Goal: Task Accomplishment & Management: Complete application form

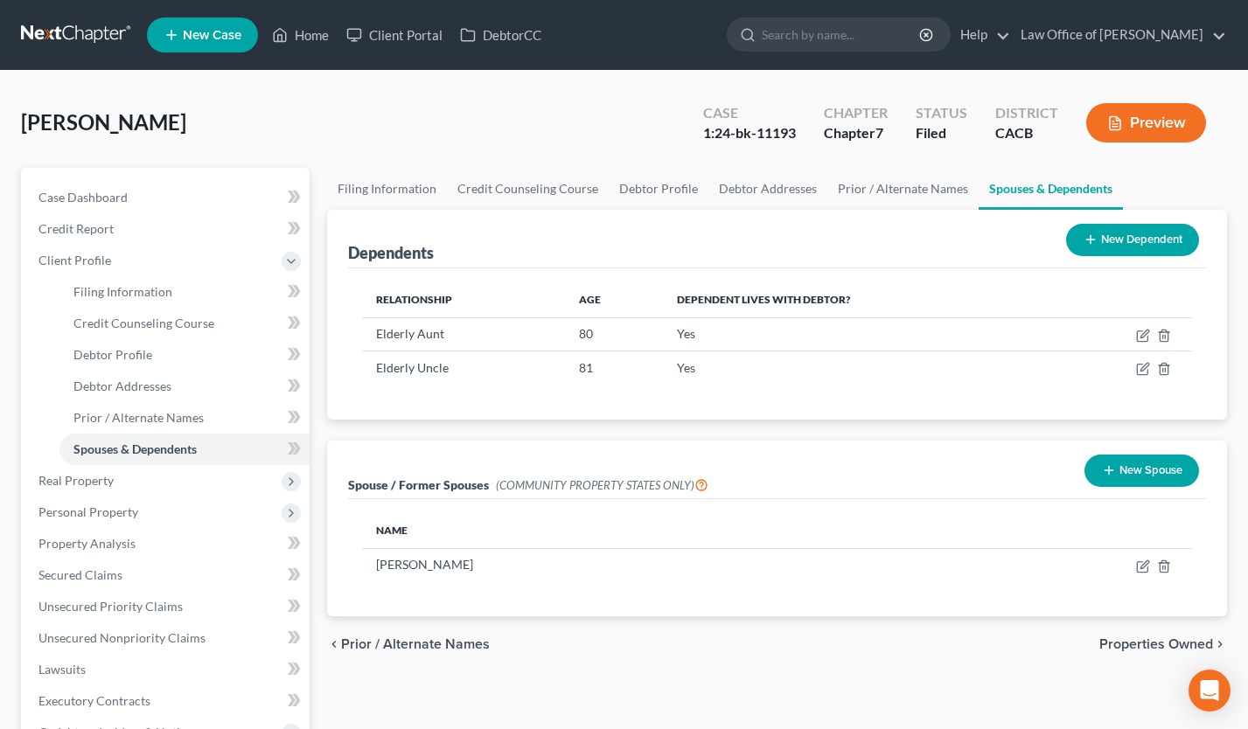
click at [87, 29] on link at bounding box center [77, 34] width 112 height 31
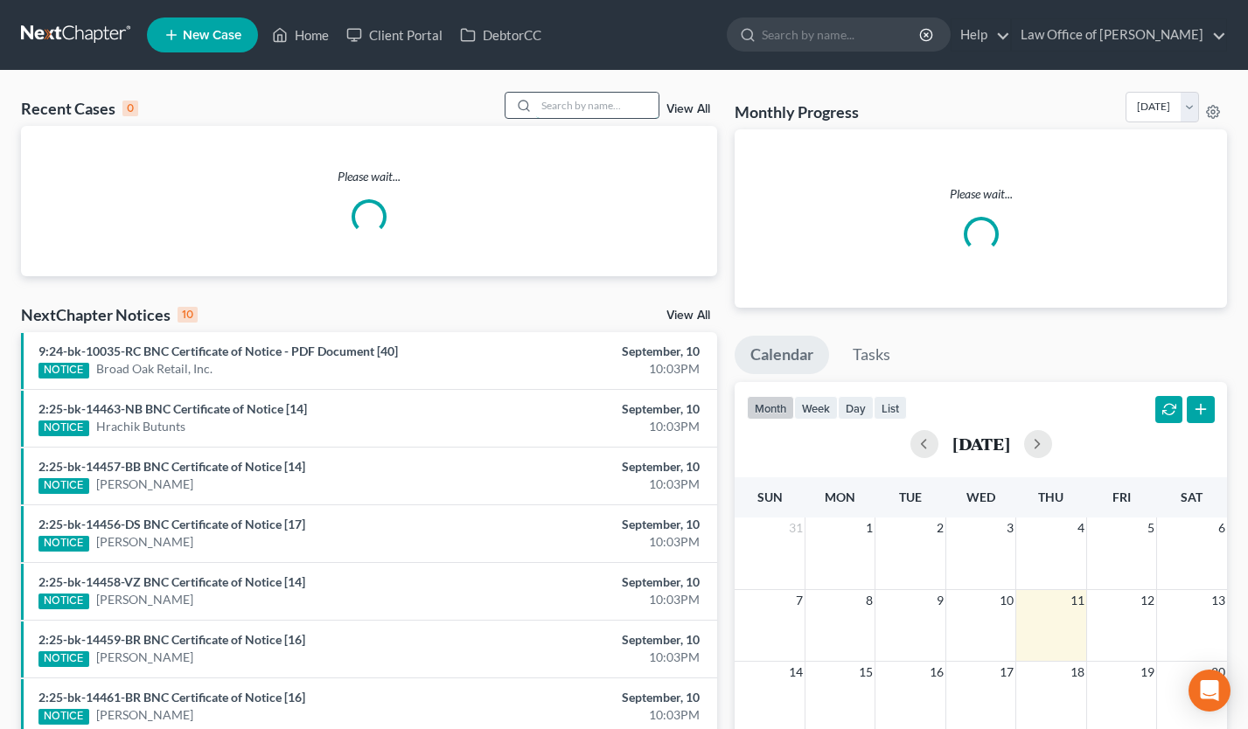
click at [610, 103] on input "search" at bounding box center [597, 105] width 122 height 25
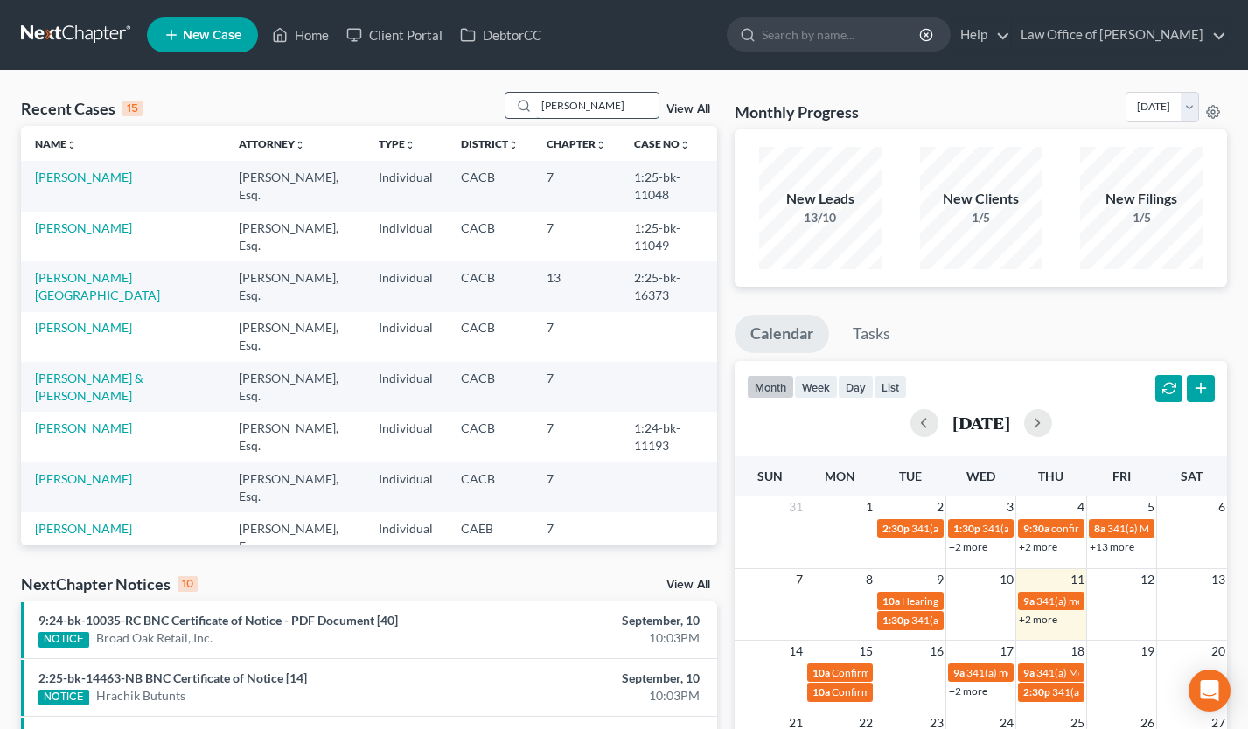
type input "larisa"
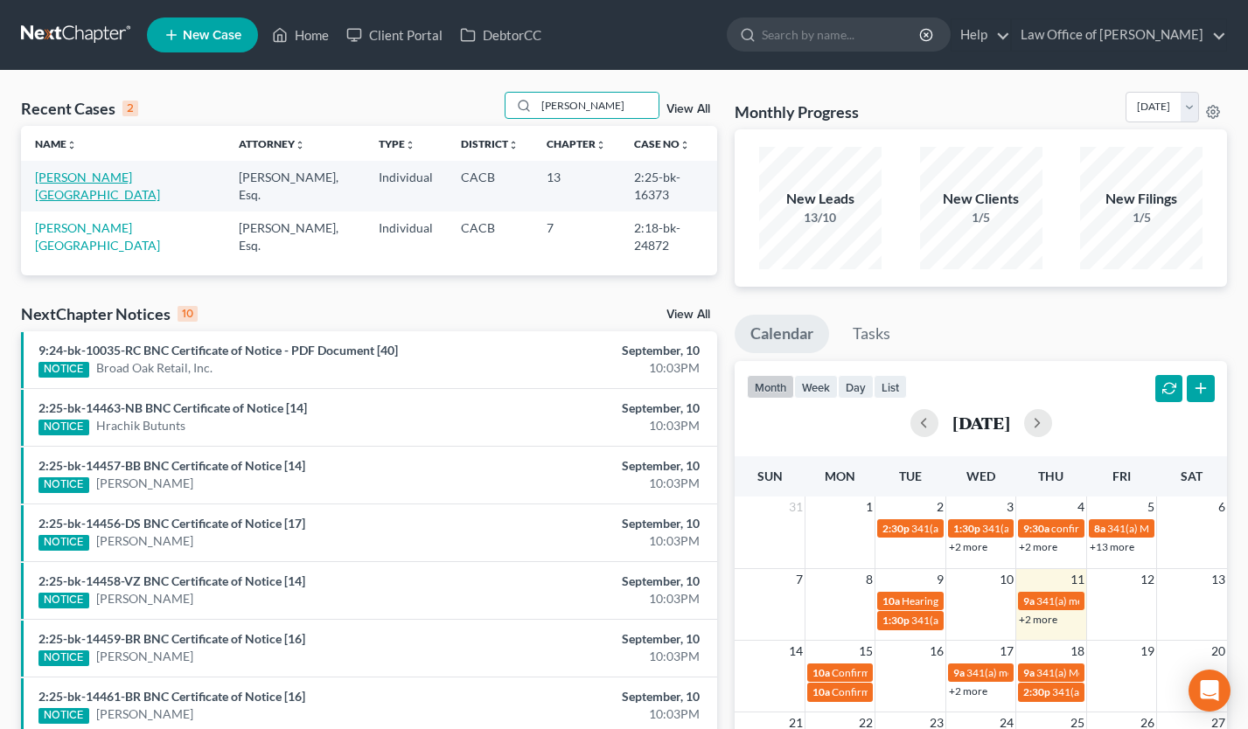
click at [94, 174] on link "[PERSON_NAME][GEOGRAPHIC_DATA]" at bounding box center [97, 186] width 125 height 32
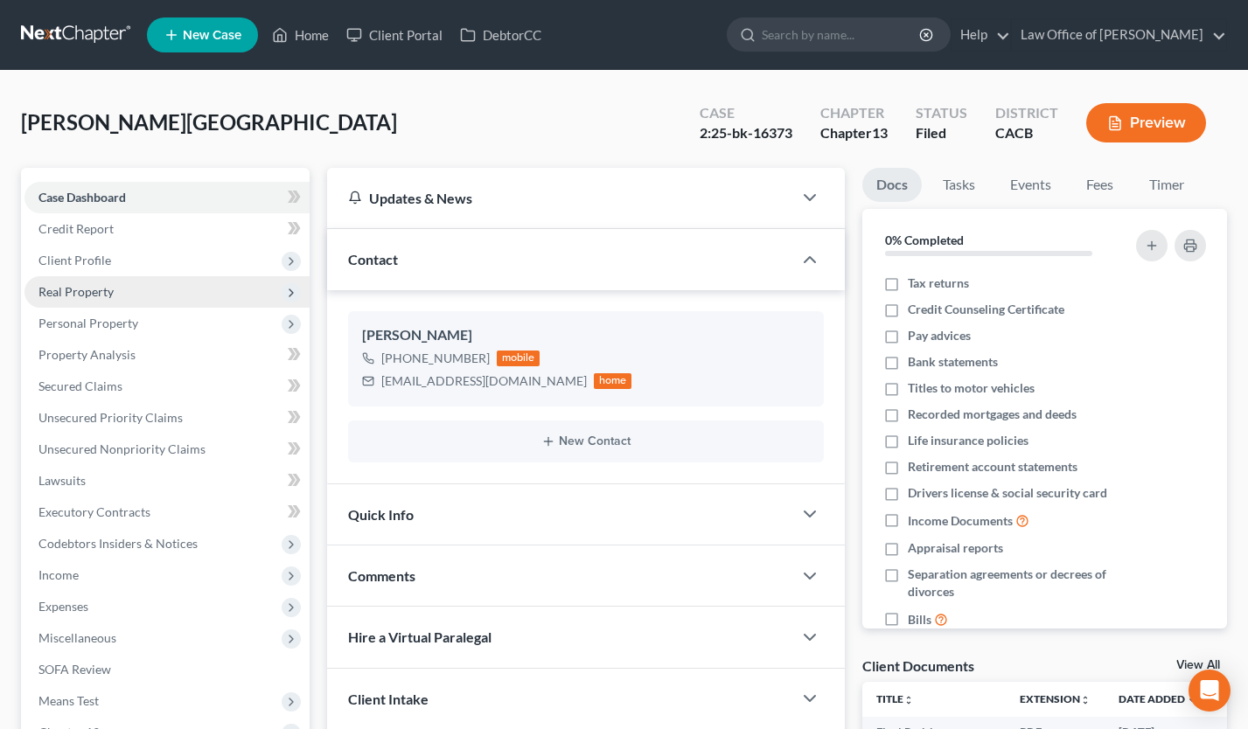
click at [136, 296] on span "Real Property" at bounding box center [166, 291] width 285 height 31
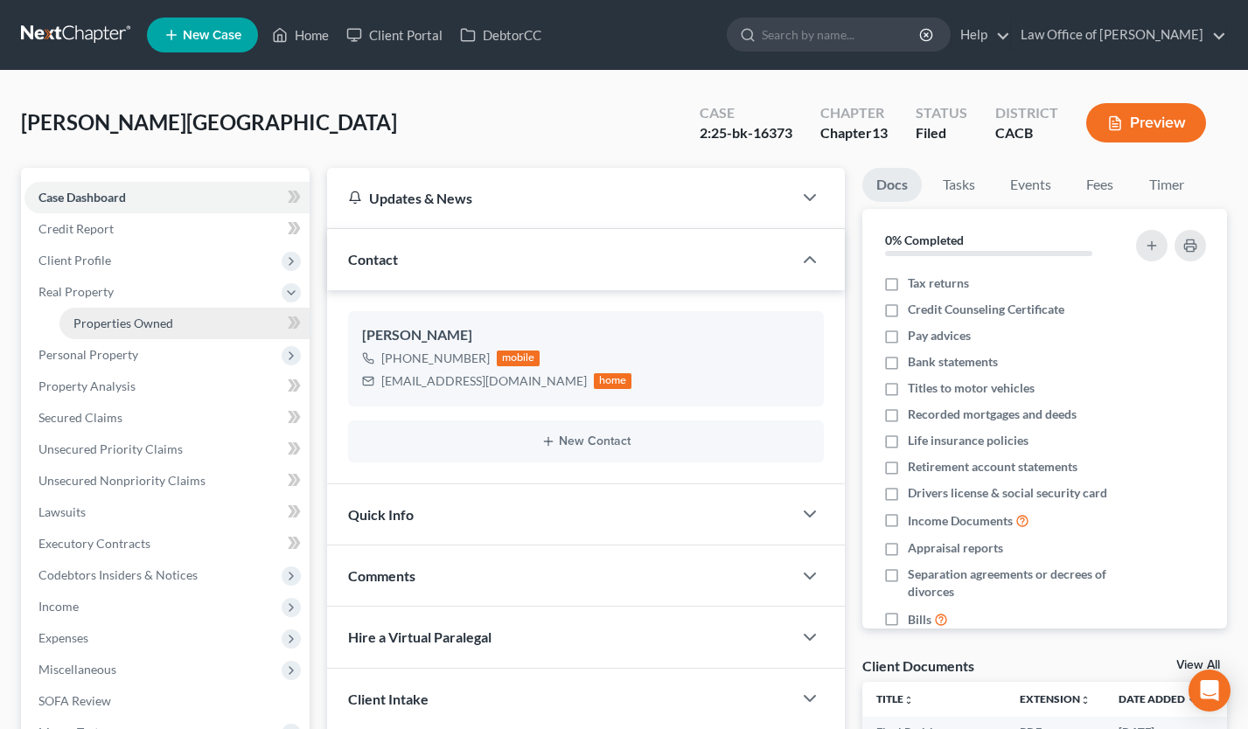
click at [145, 318] on span "Properties Owned" at bounding box center [123, 323] width 100 height 15
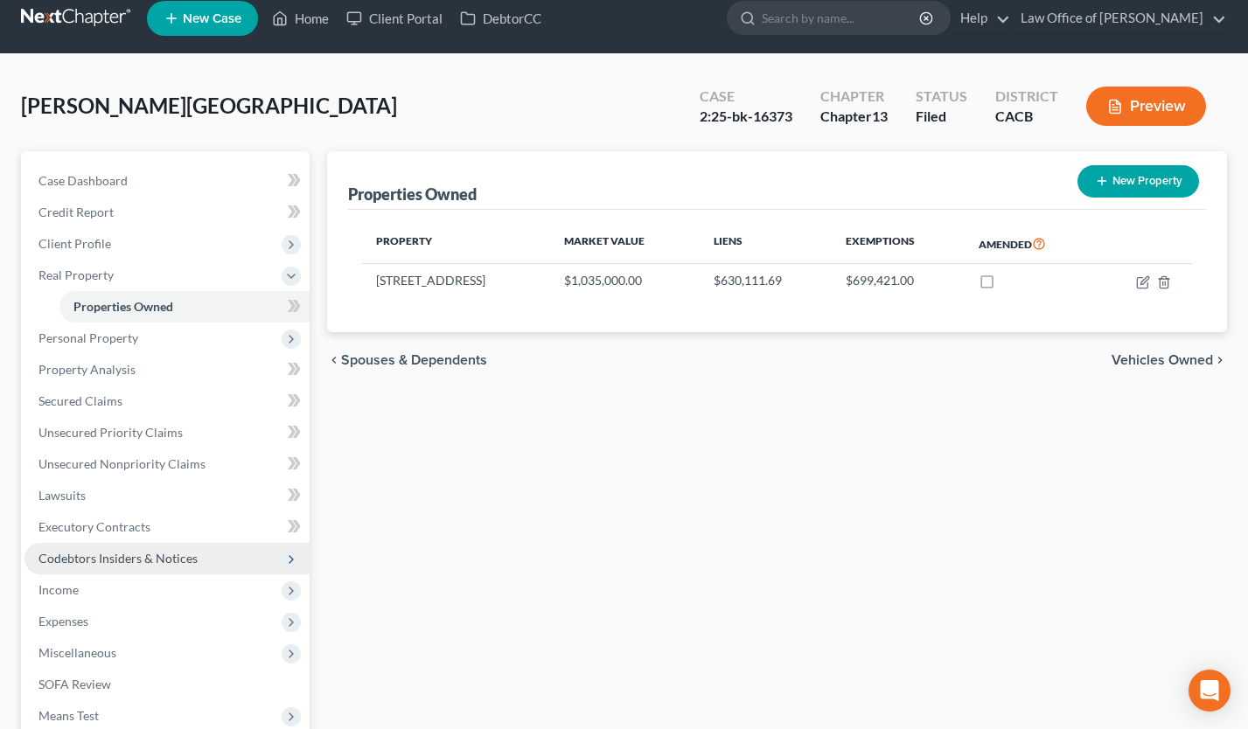
scroll to position [41, 0]
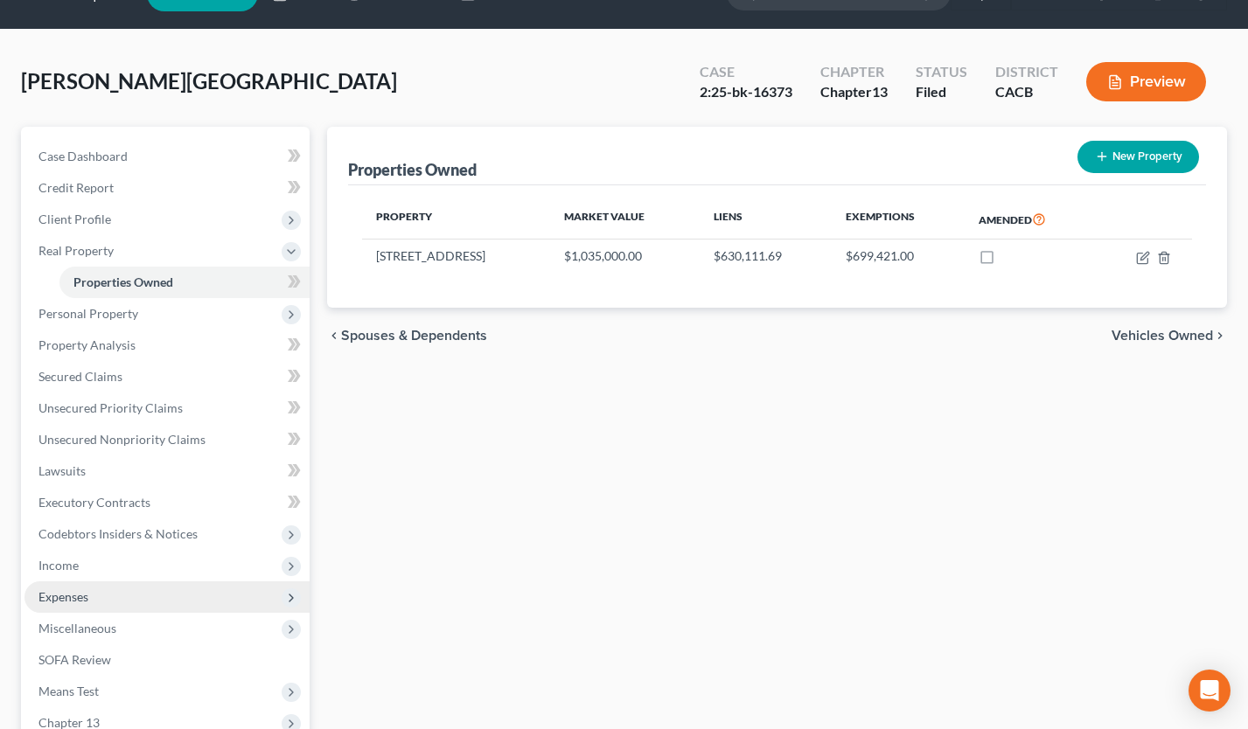
click at [135, 590] on span "Expenses" at bounding box center [166, 596] width 285 height 31
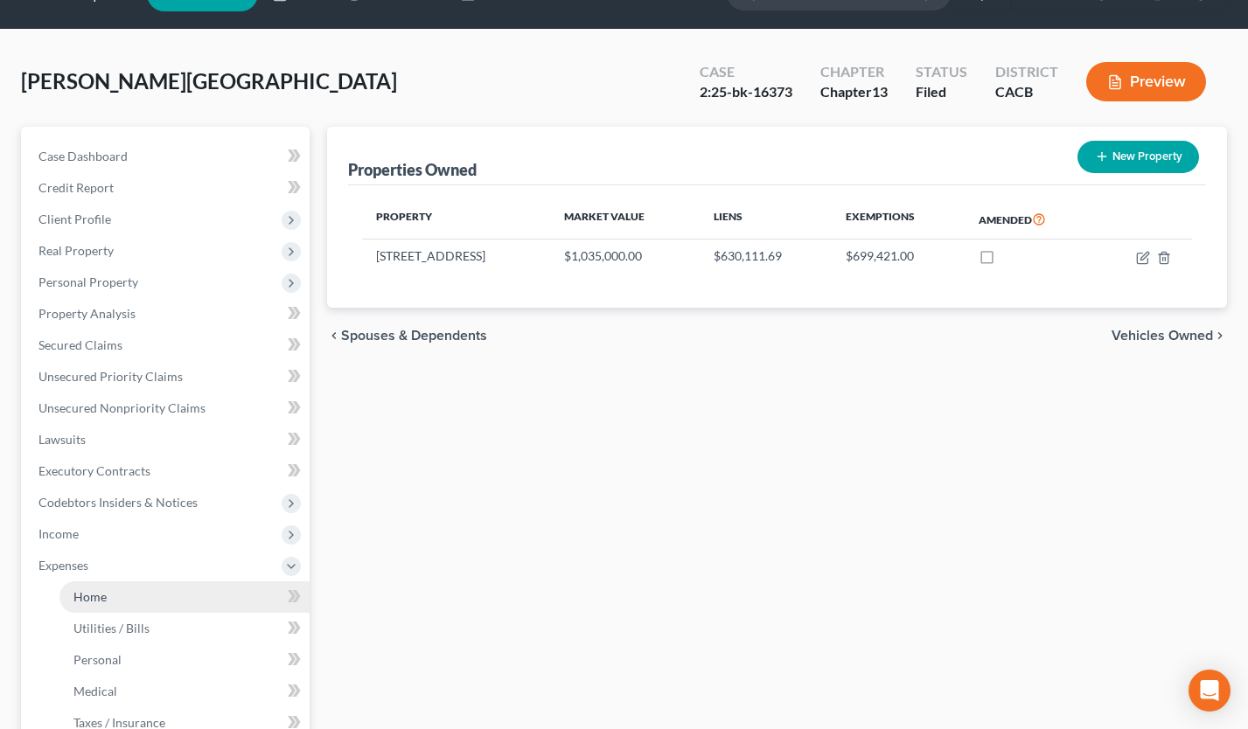
click at [136, 586] on link "Home" at bounding box center [184, 596] width 250 height 31
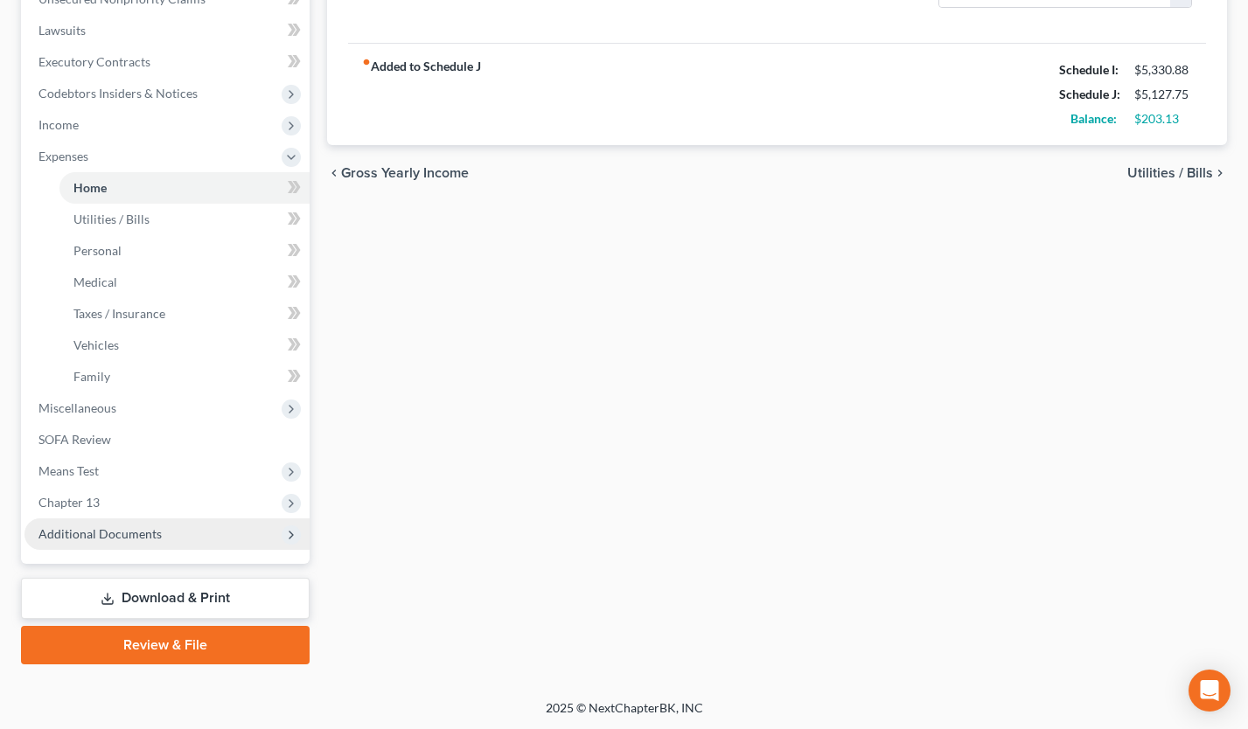
click at [171, 532] on span "Additional Documents" at bounding box center [166, 533] width 285 height 31
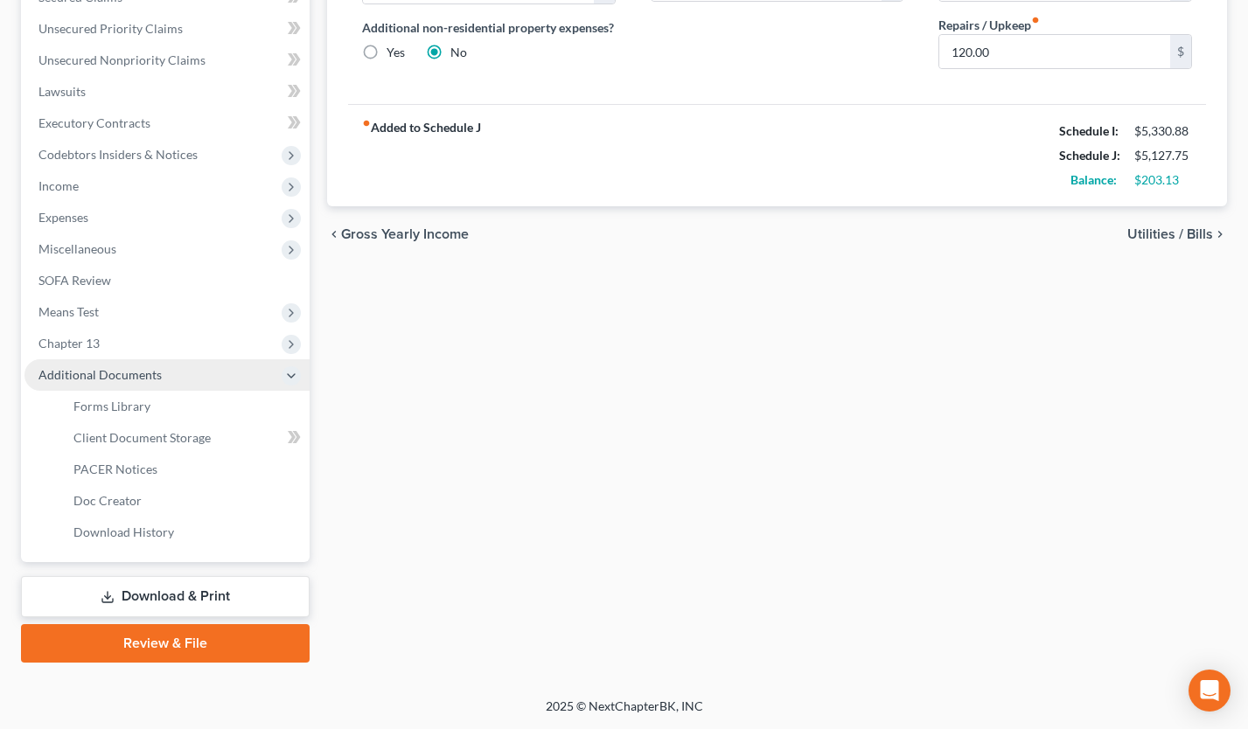
scroll to position [387, 0]
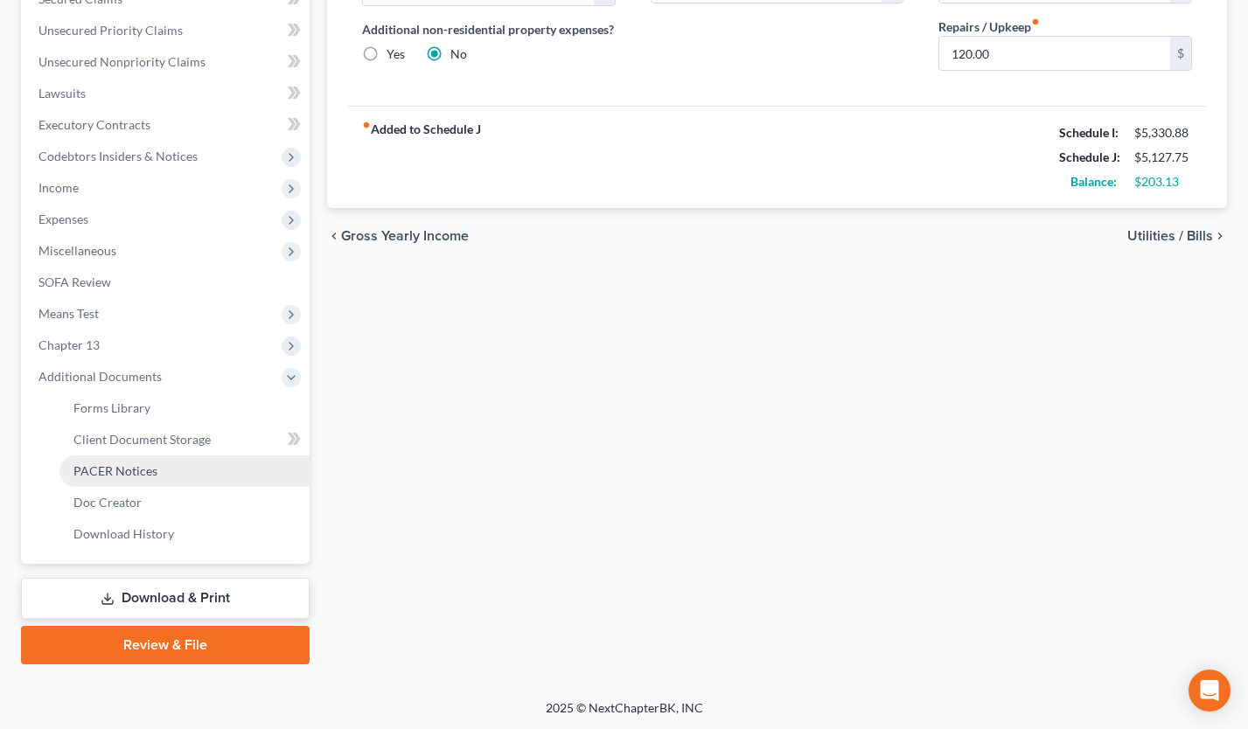
click at [178, 473] on link "PACER Notices" at bounding box center [184, 470] width 250 height 31
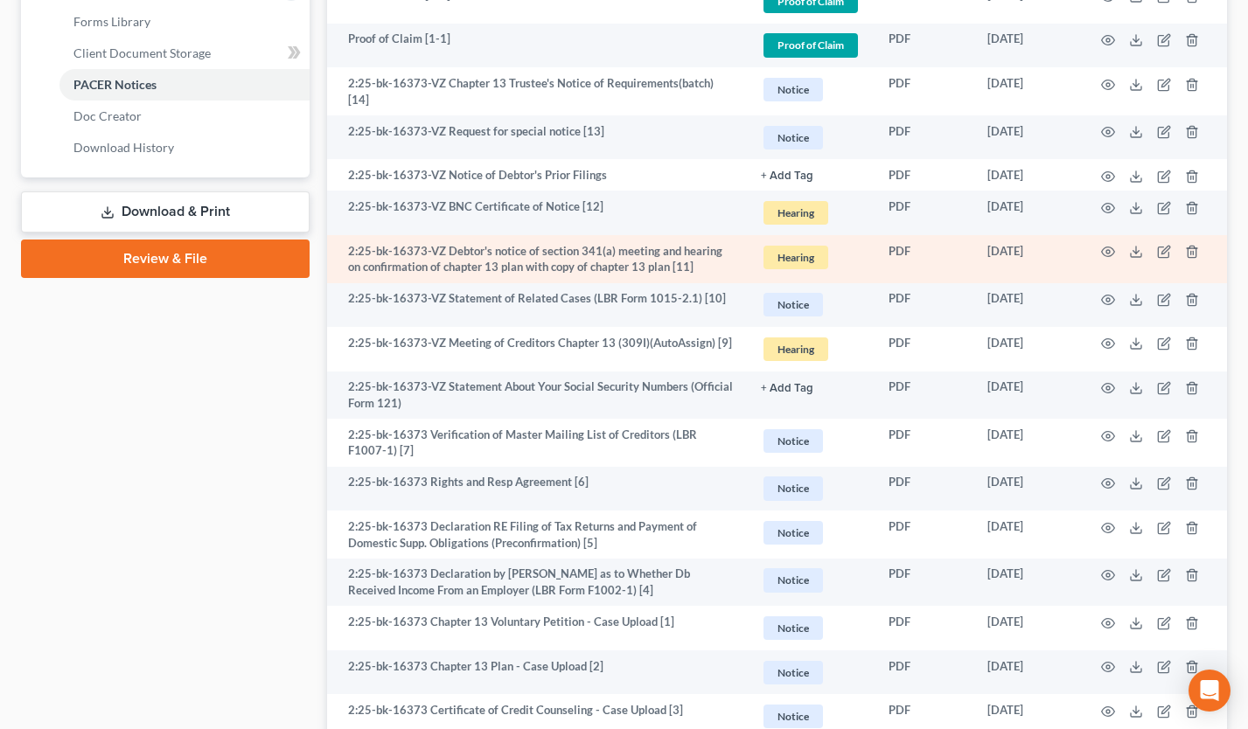
scroll to position [915, 0]
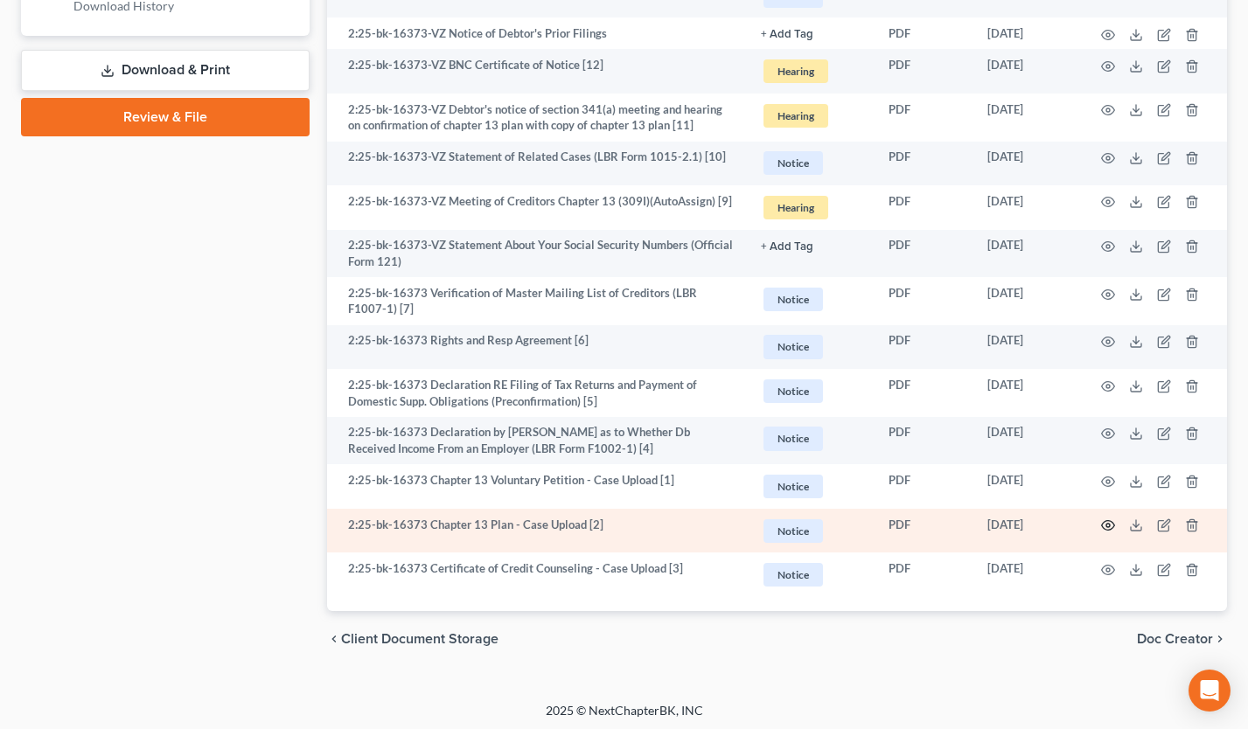
click at [1103, 524] on icon "button" at bounding box center [1108, 526] width 13 height 10
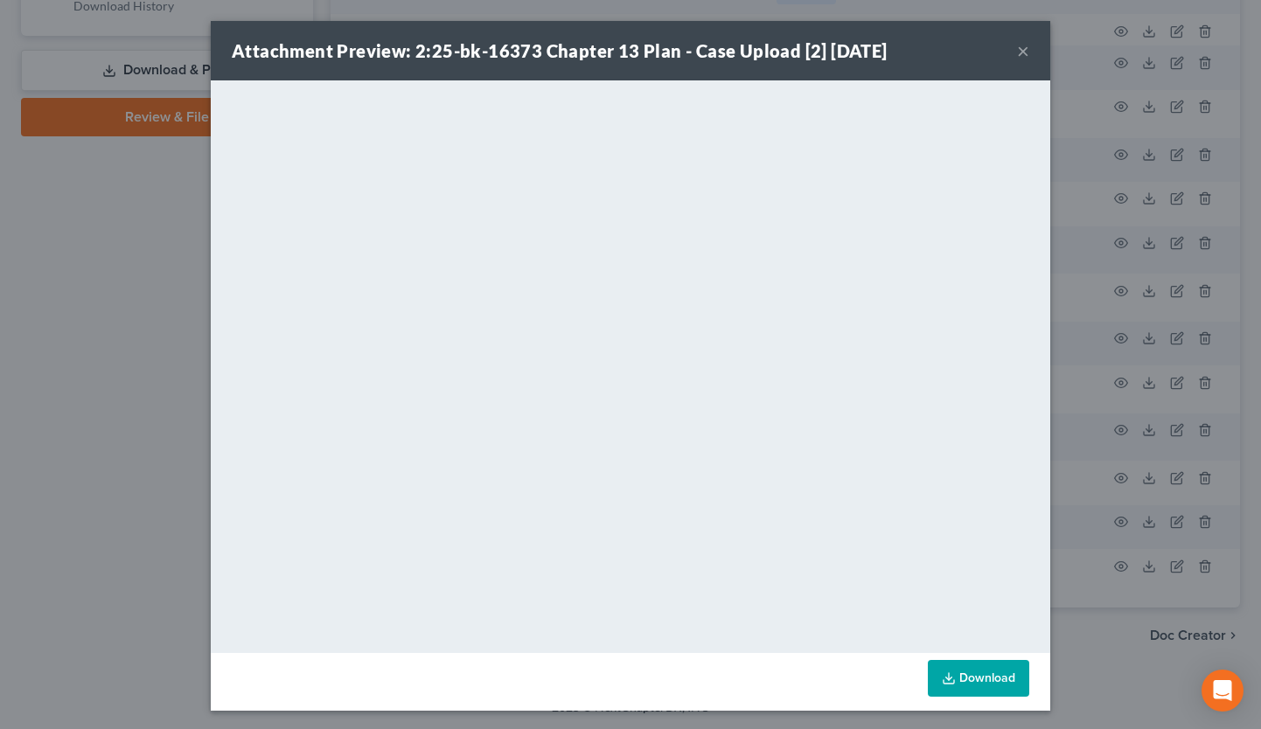
click at [1017, 54] on button "×" at bounding box center [1023, 50] width 12 height 21
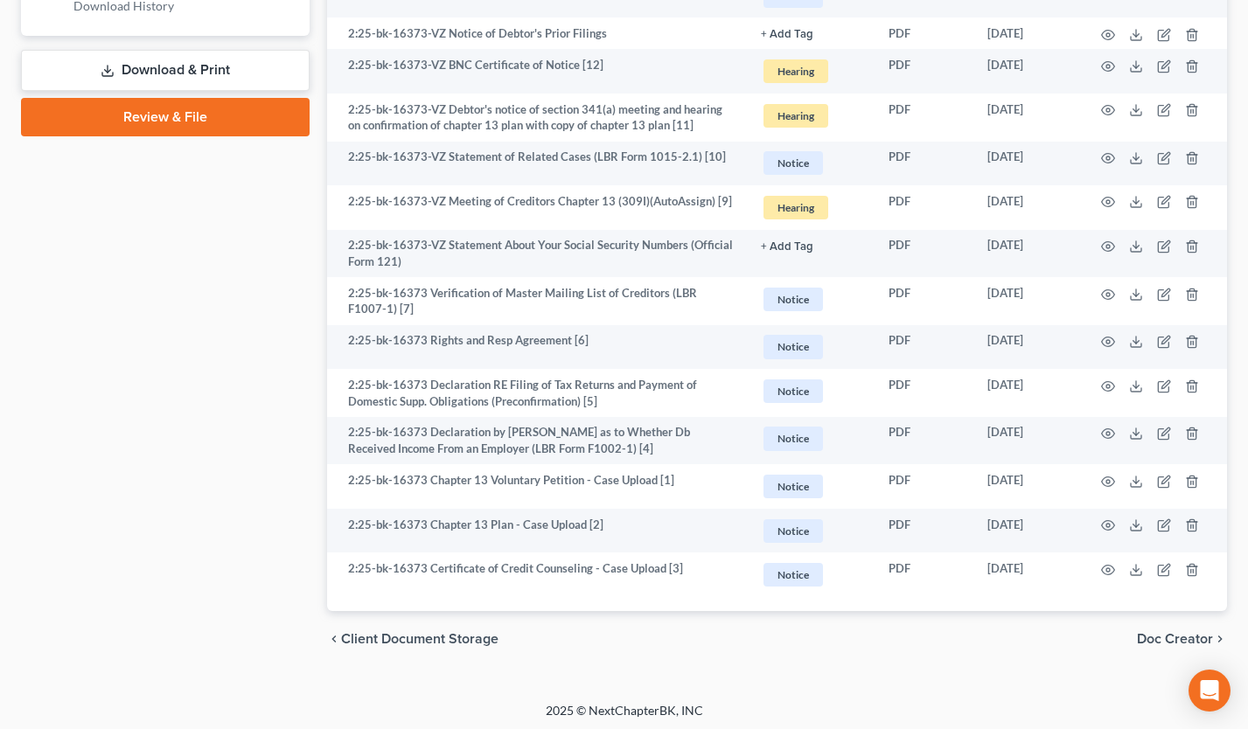
scroll to position [0, 0]
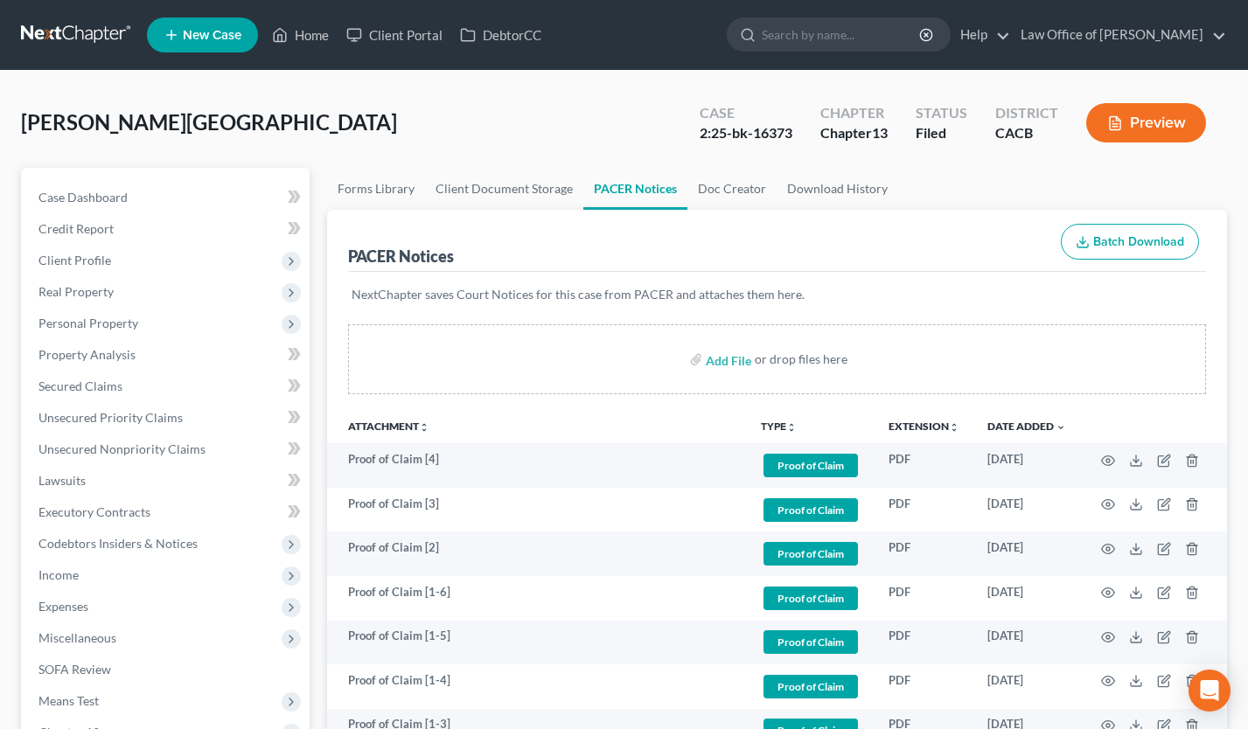
click at [89, 27] on link at bounding box center [77, 34] width 112 height 31
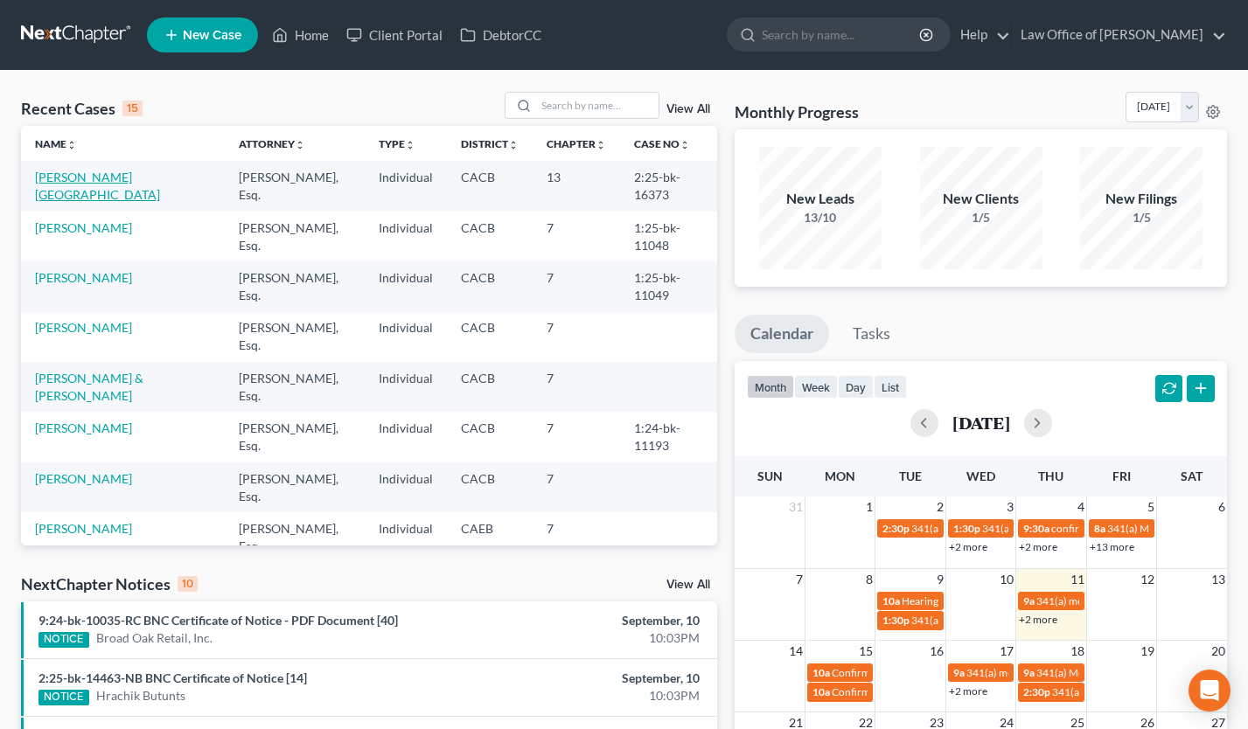
click at [101, 176] on link "[PERSON_NAME][GEOGRAPHIC_DATA]" at bounding box center [97, 186] width 125 height 32
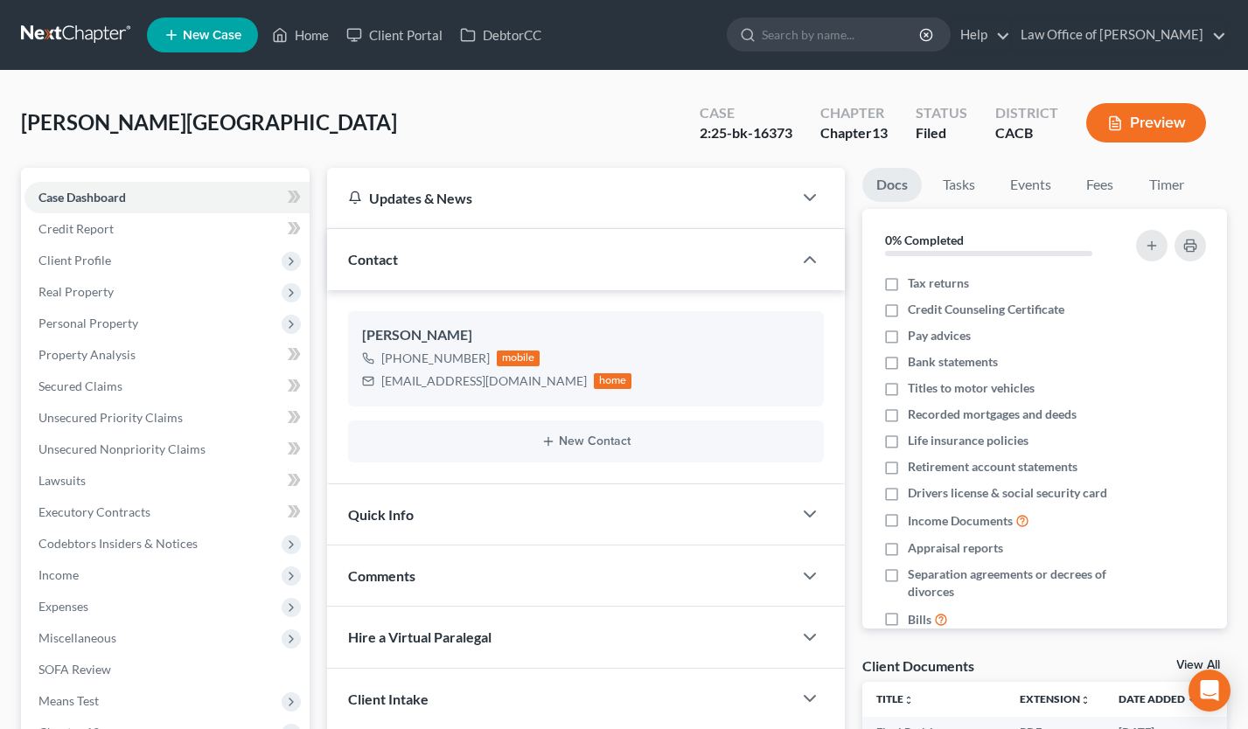
click at [63, 34] on link at bounding box center [77, 34] width 112 height 31
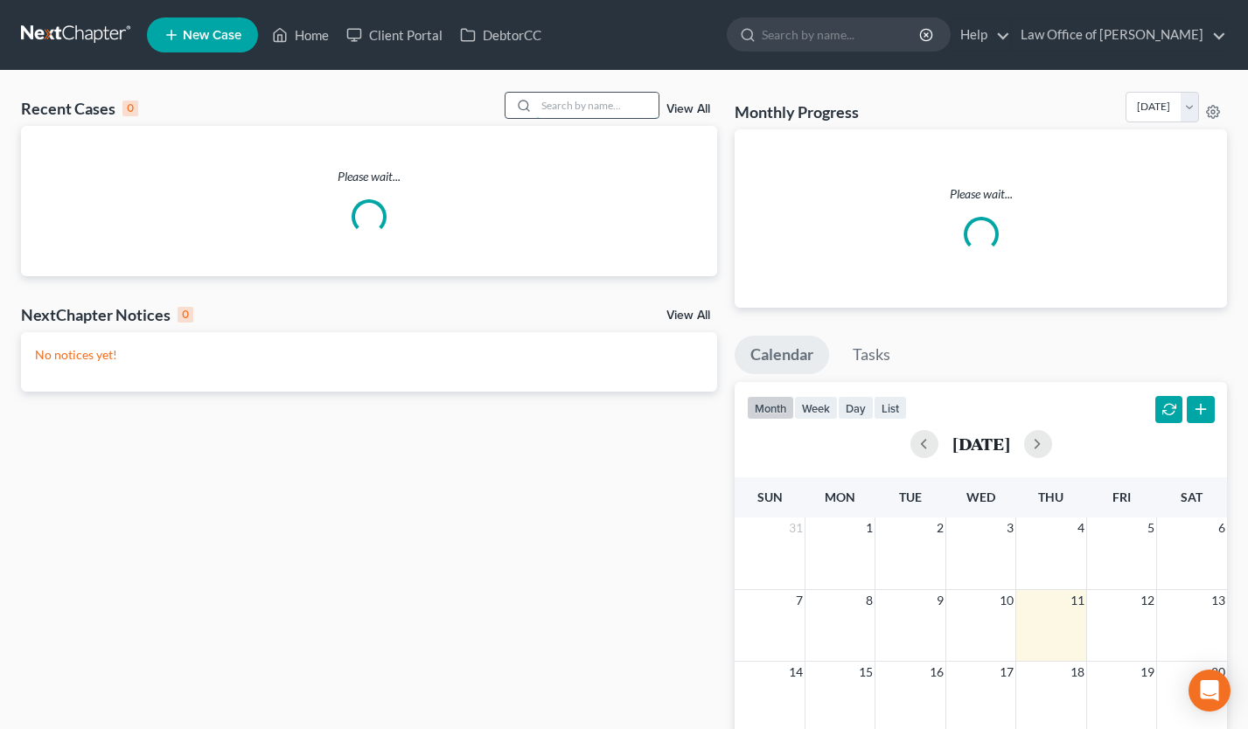
click at [586, 104] on input "search" at bounding box center [597, 105] width 122 height 25
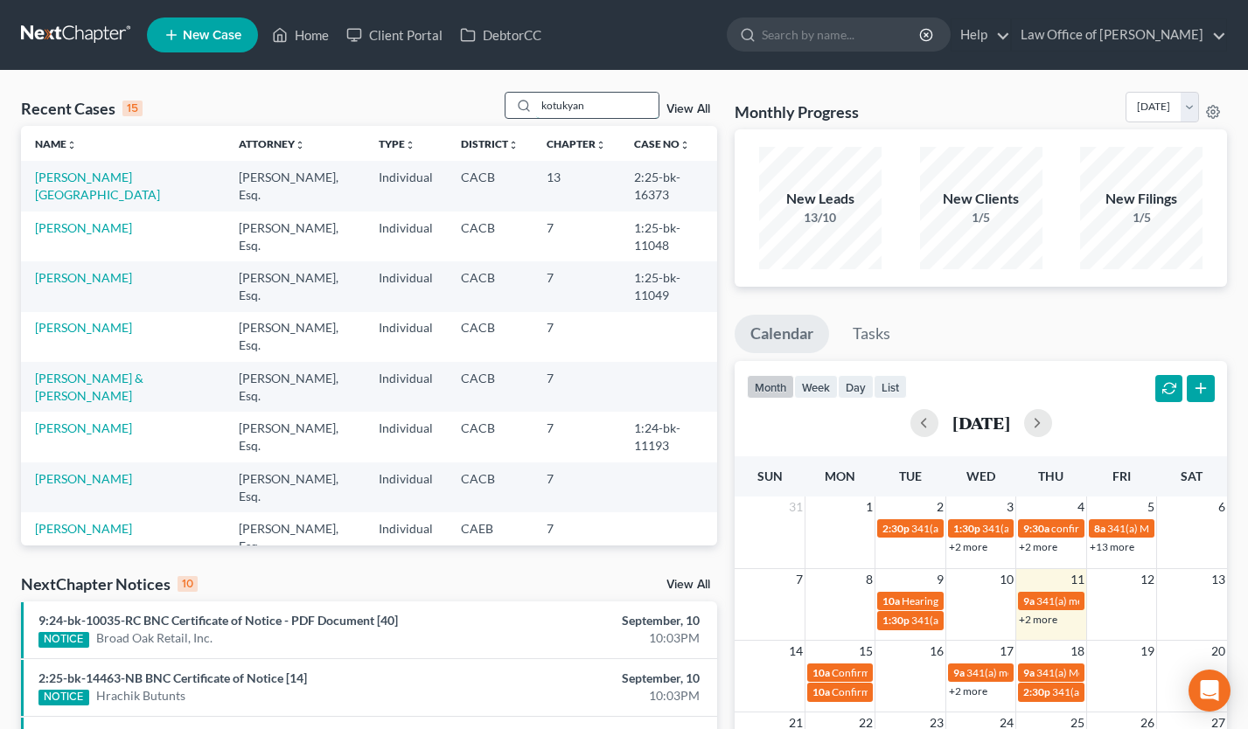
type input "kotukyan"
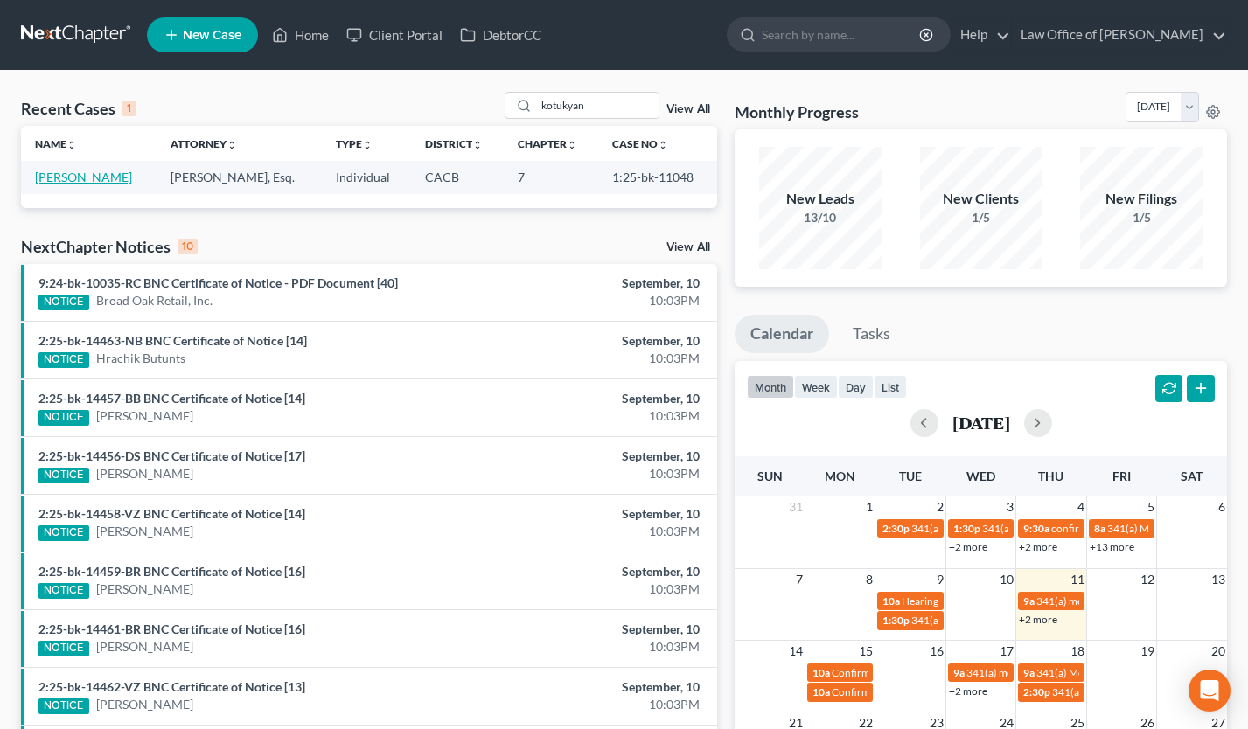
click at [54, 180] on link "[PERSON_NAME]" at bounding box center [83, 177] width 97 height 15
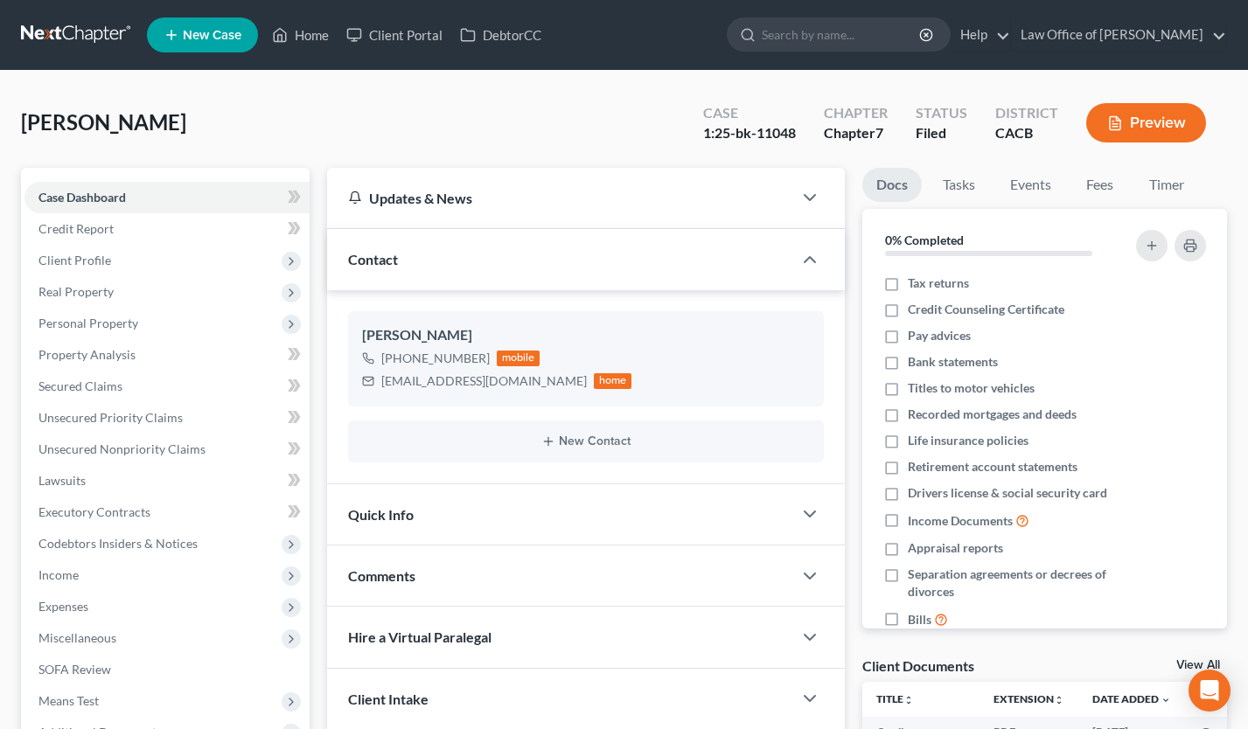
scroll to position [349, 0]
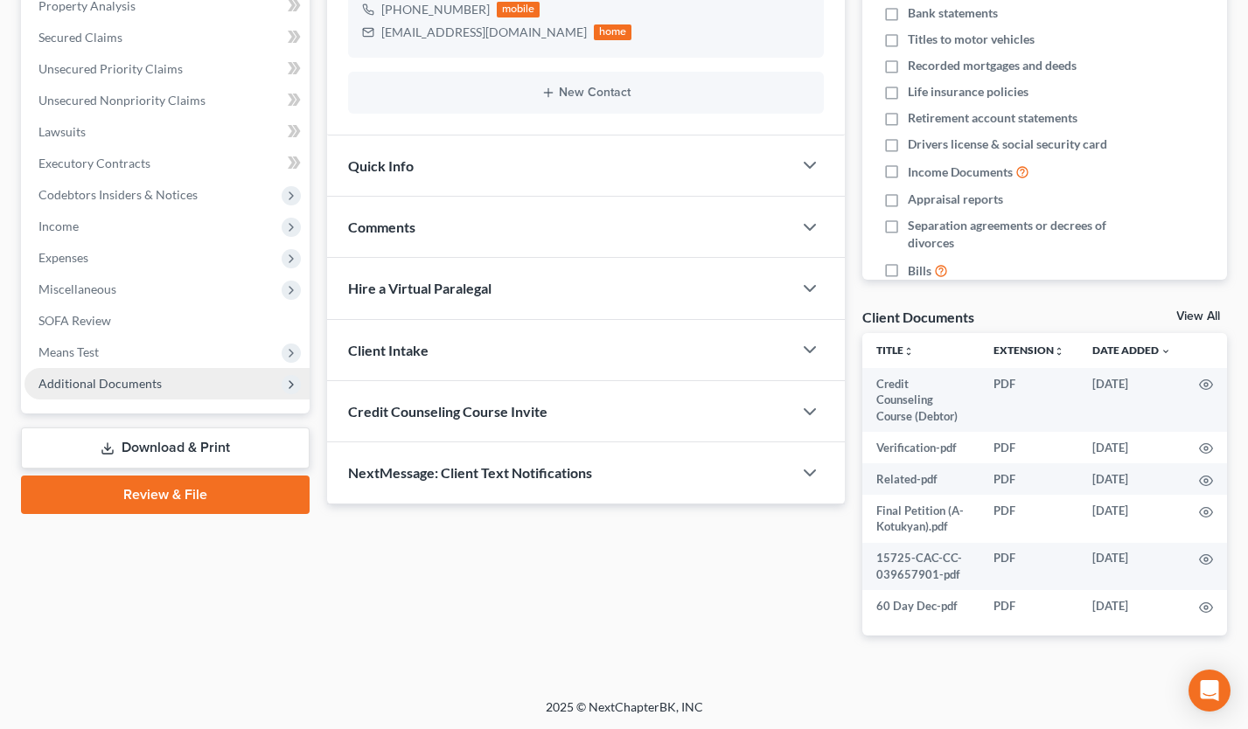
click at [158, 392] on span "Additional Documents" at bounding box center [166, 383] width 285 height 31
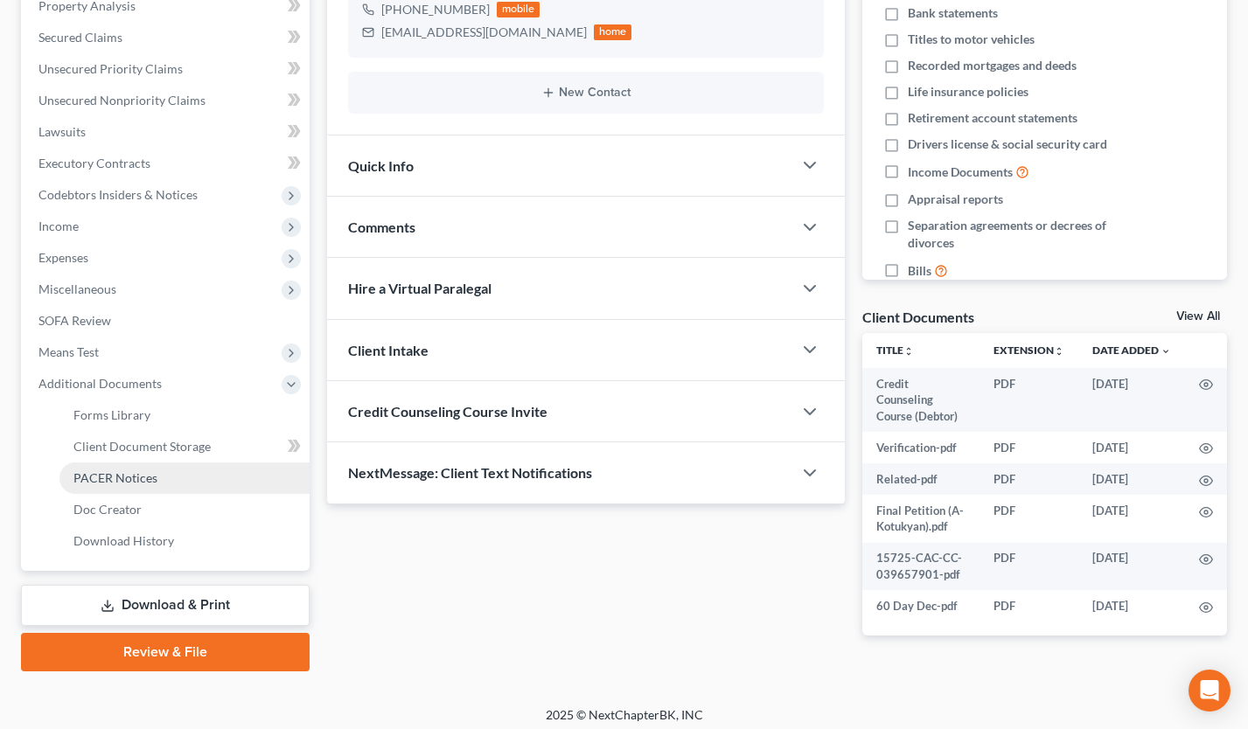
click at [161, 489] on link "PACER Notices" at bounding box center [184, 477] width 250 height 31
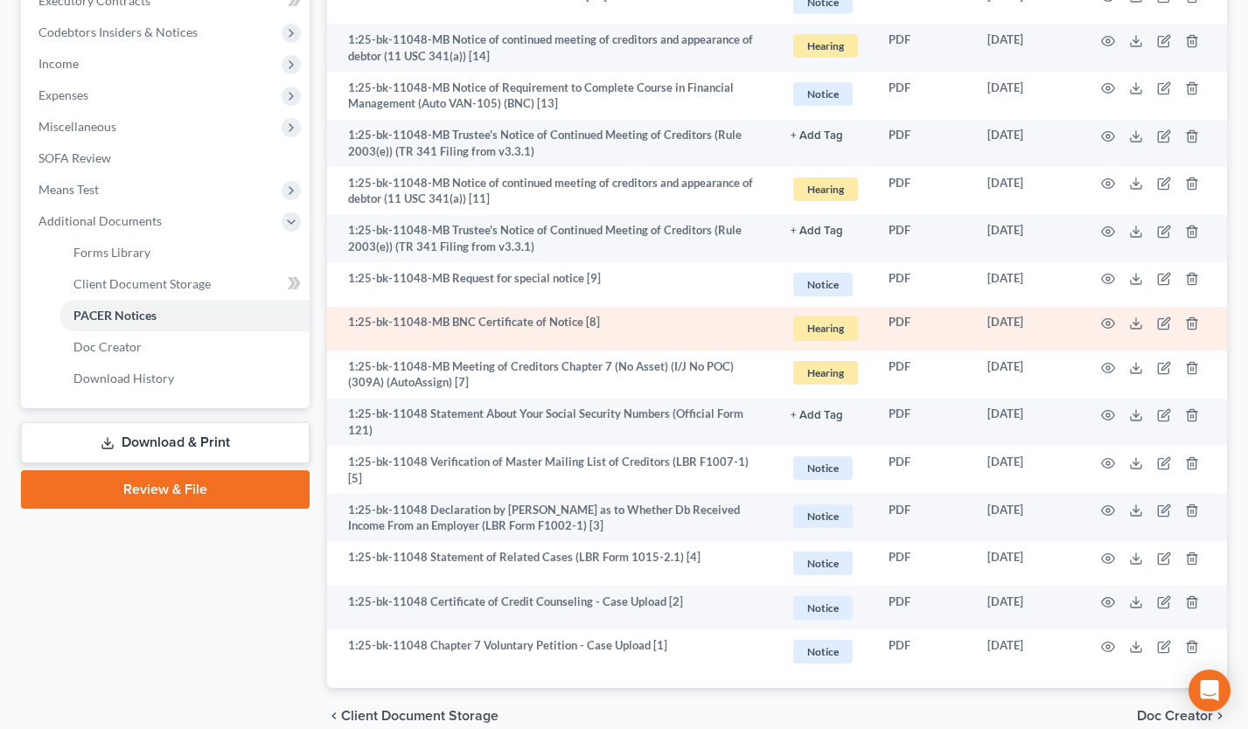
scroll to position [588, 0]
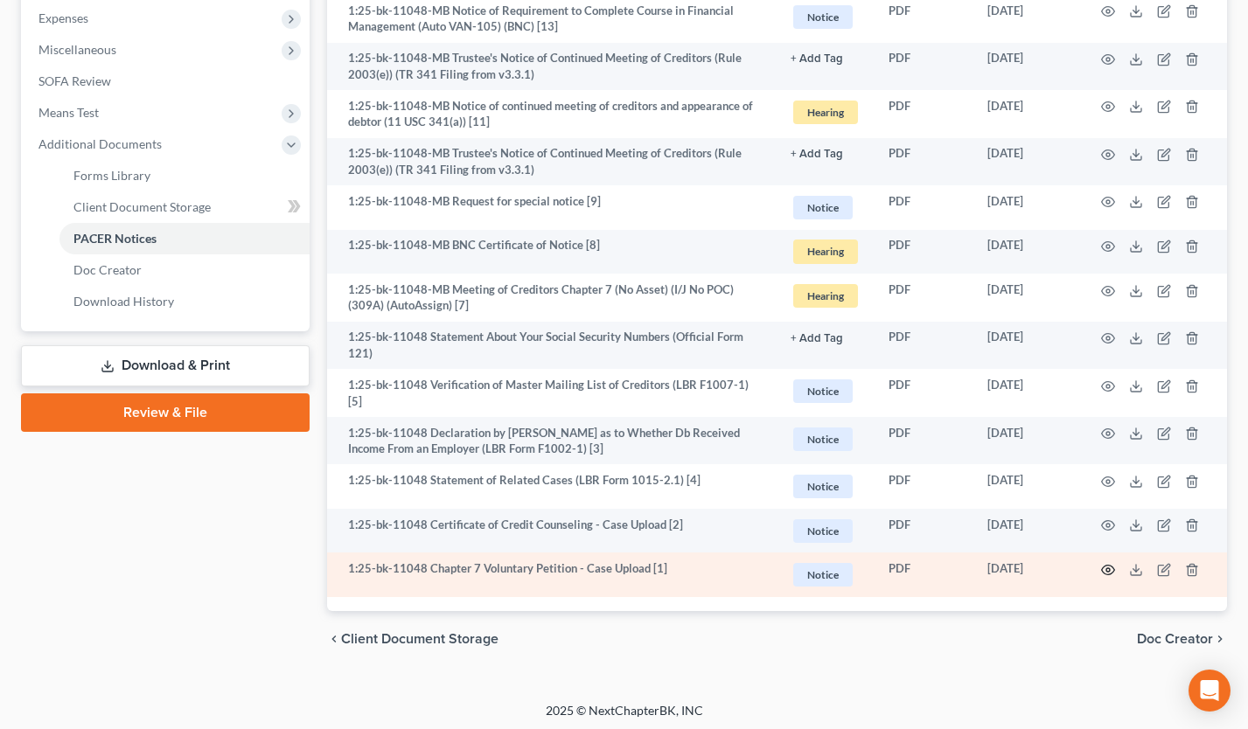
click at [1103, 571] on icon "button" at bounding box center [1108, 570] width 14 height 14
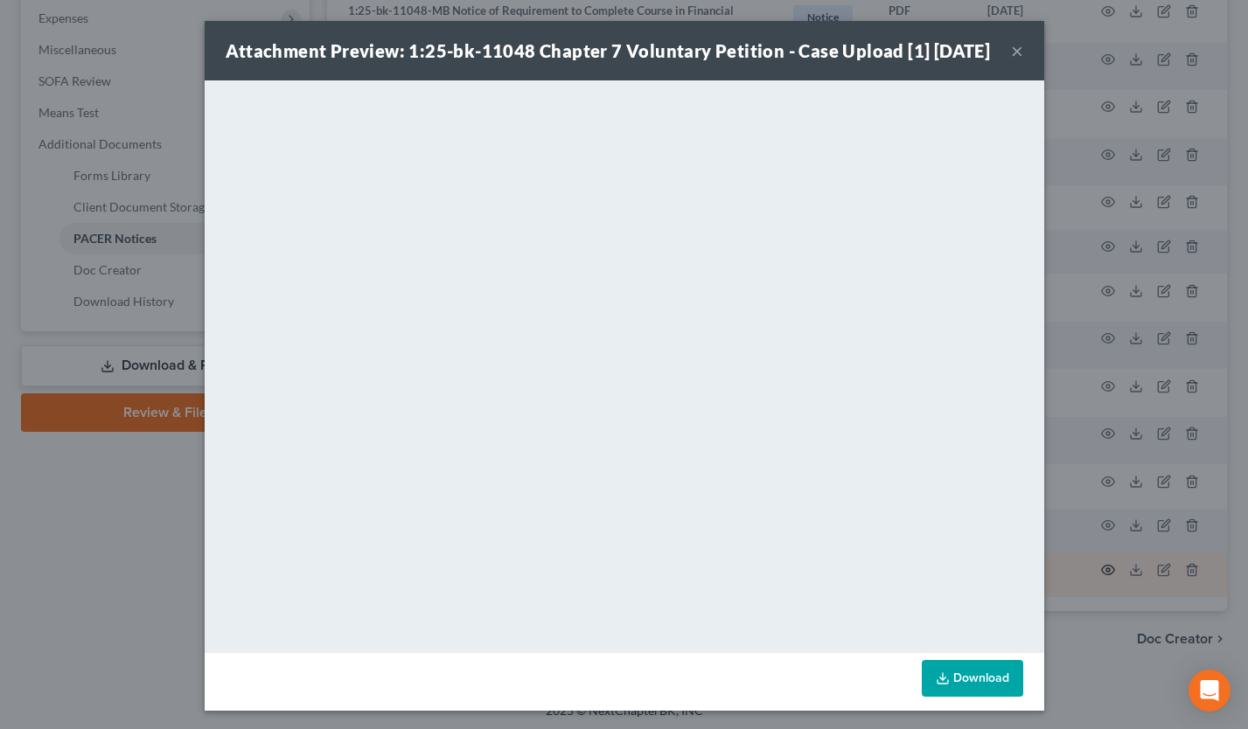
scroll to position [573, 0]
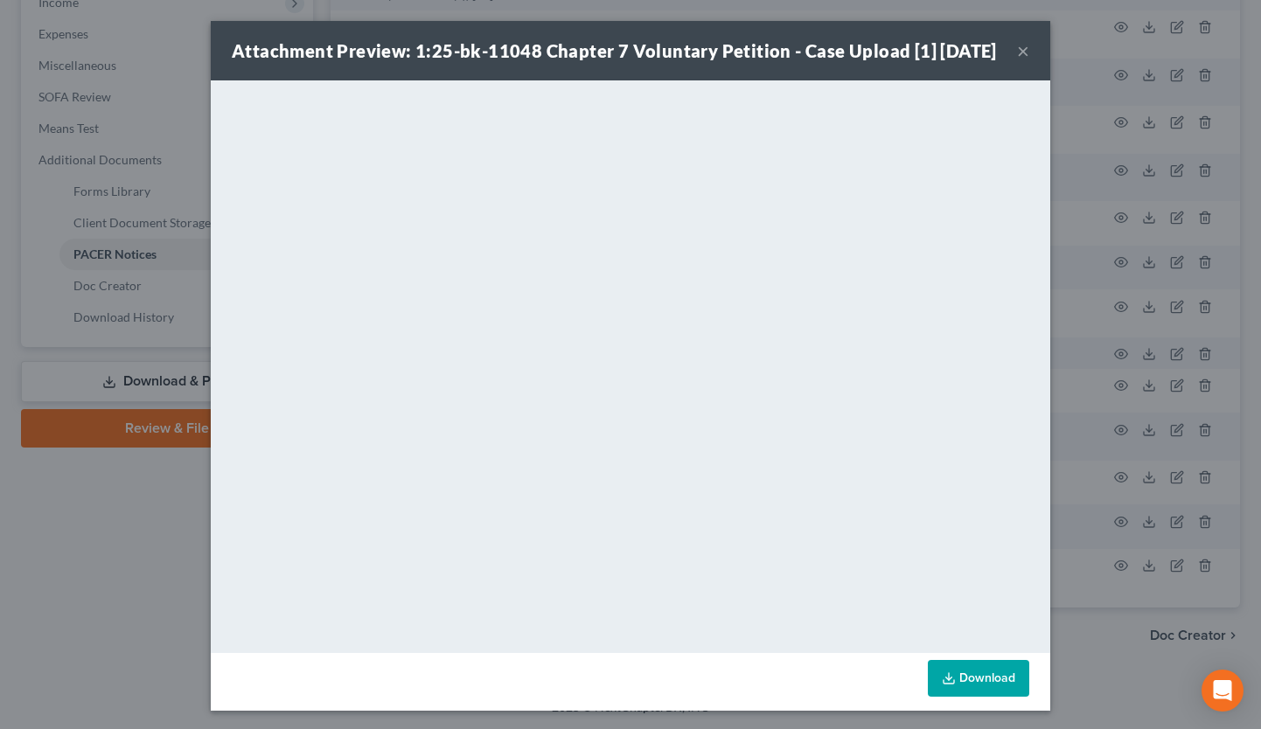
click at [1018, 61] on button "×" at bounding box center [1023, 50] width 12 height 21
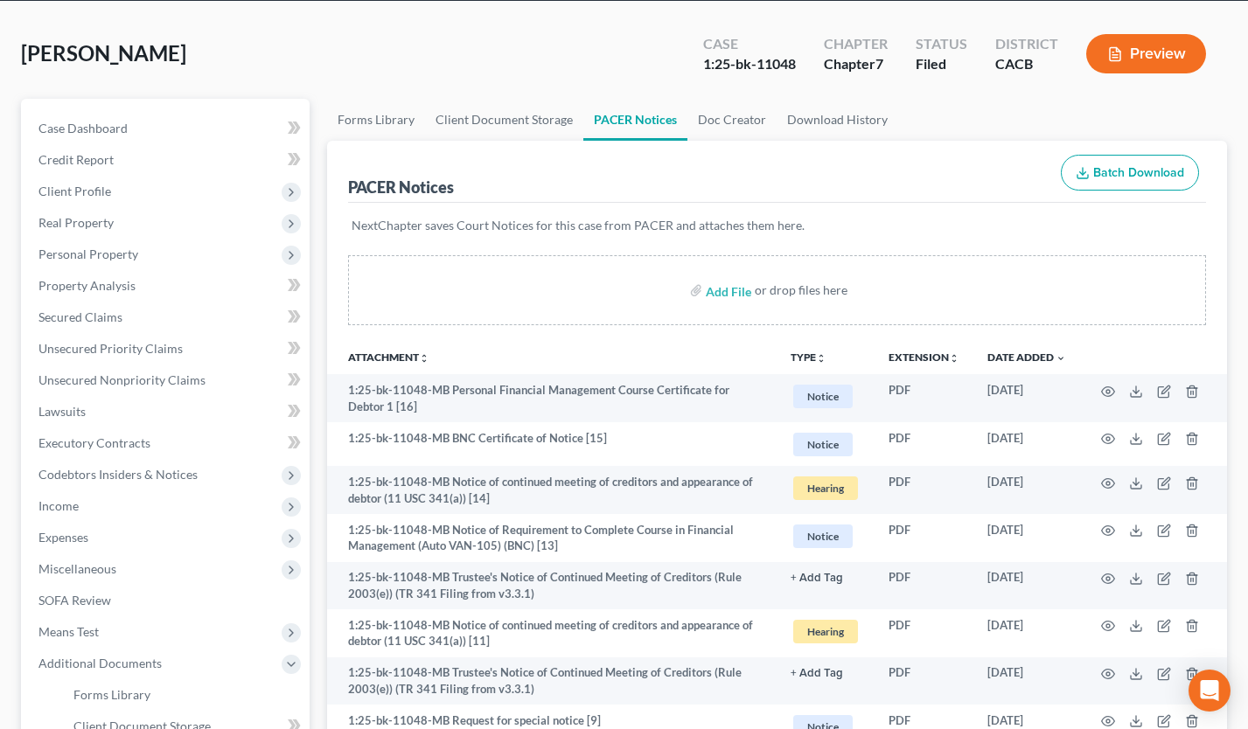
scroll to position [0, 0]
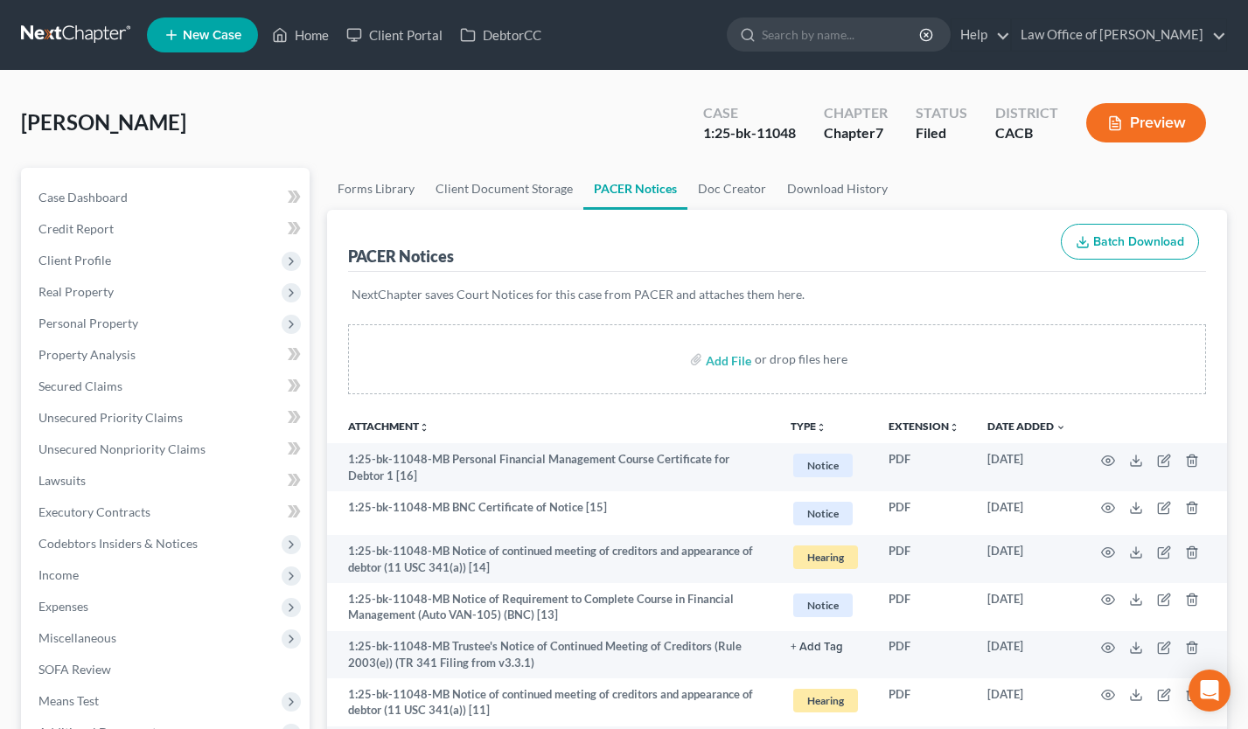
click at [80, 29] on link at bounding box center [77, 34] width 112 height 31
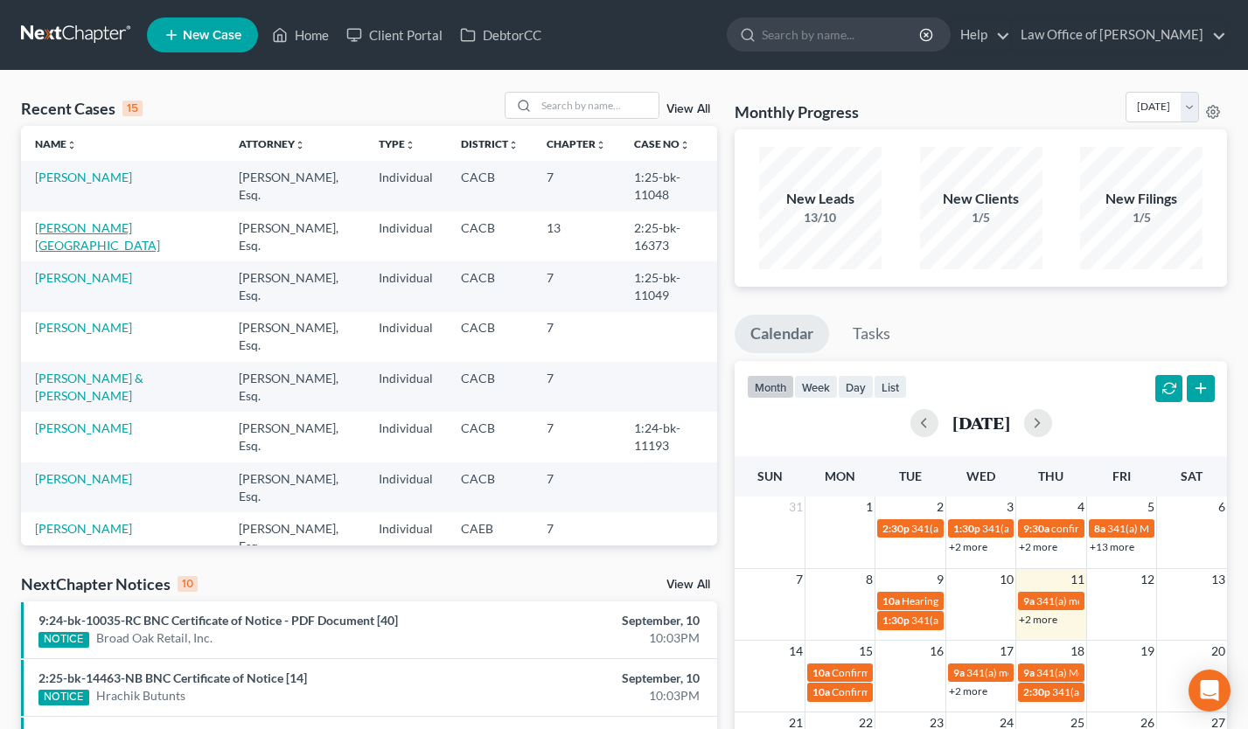
click at [101, 225] on link "[PERSON_NAME][GEOGRAPHIC_DATA]" at bounding box center [97, 236] width 125 height 32
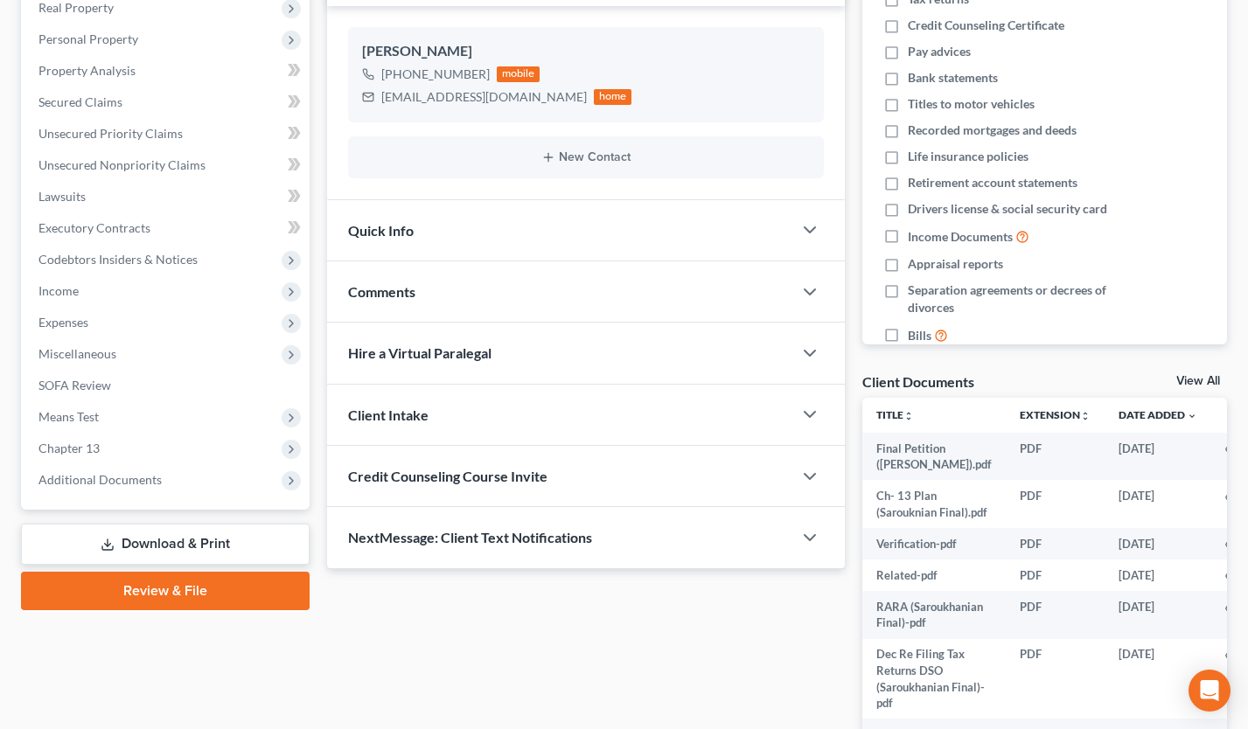
scroll to position [219, 0]
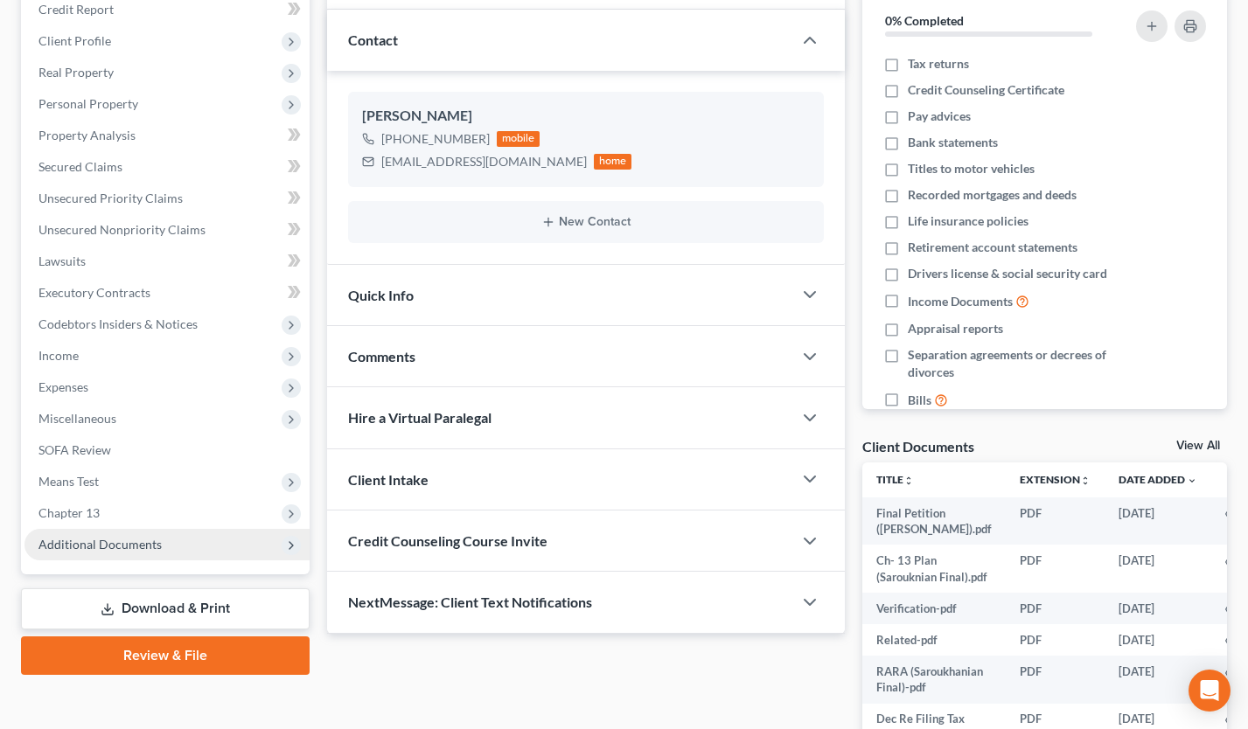
click at [144, 532] on span "Additional Documents" at bounding box center [166, 544] width 285 height 31
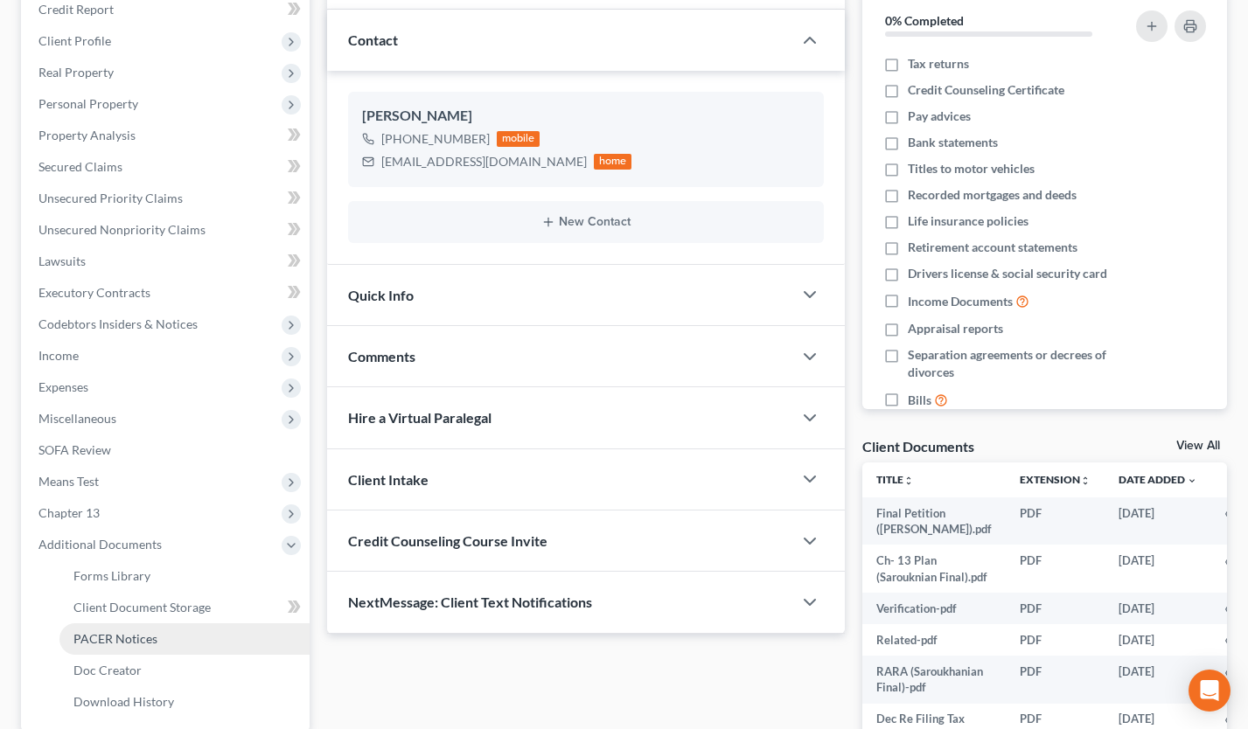
click at [143, 636] on span "PACER Notices" at bounding box center [115, 638] width 84 height 15
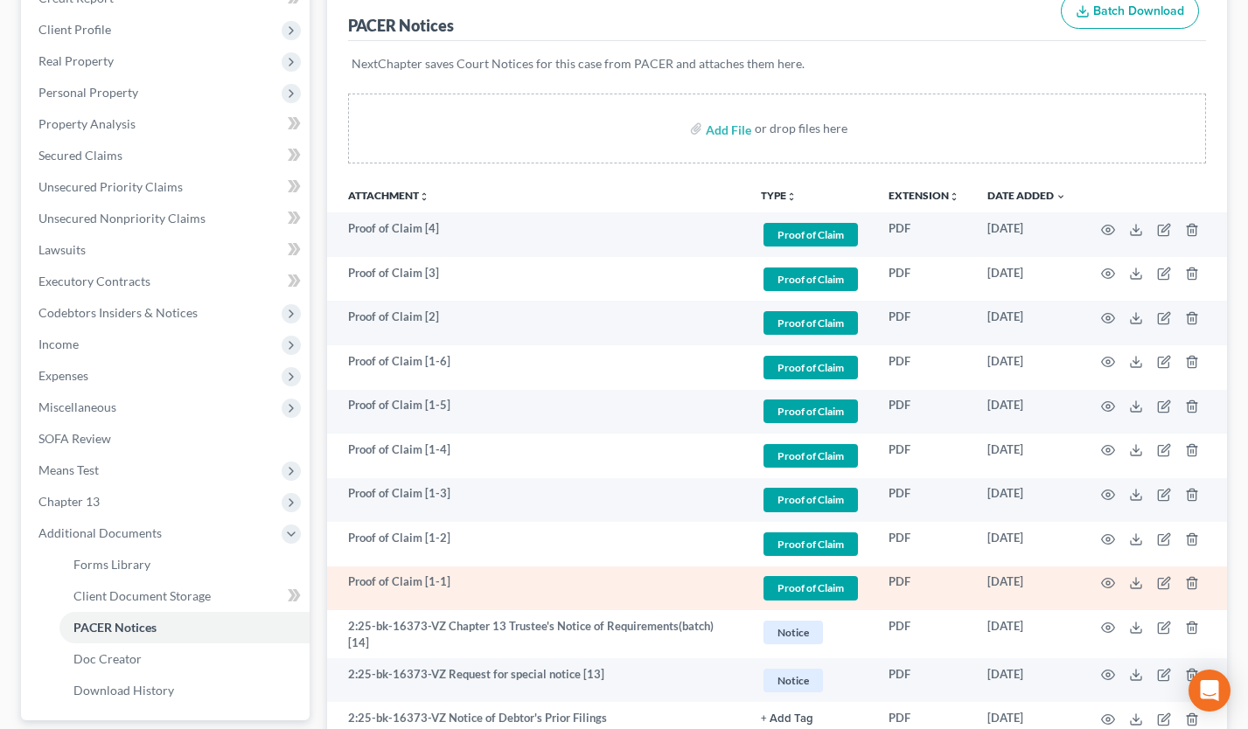
scroll to position [55, 0]
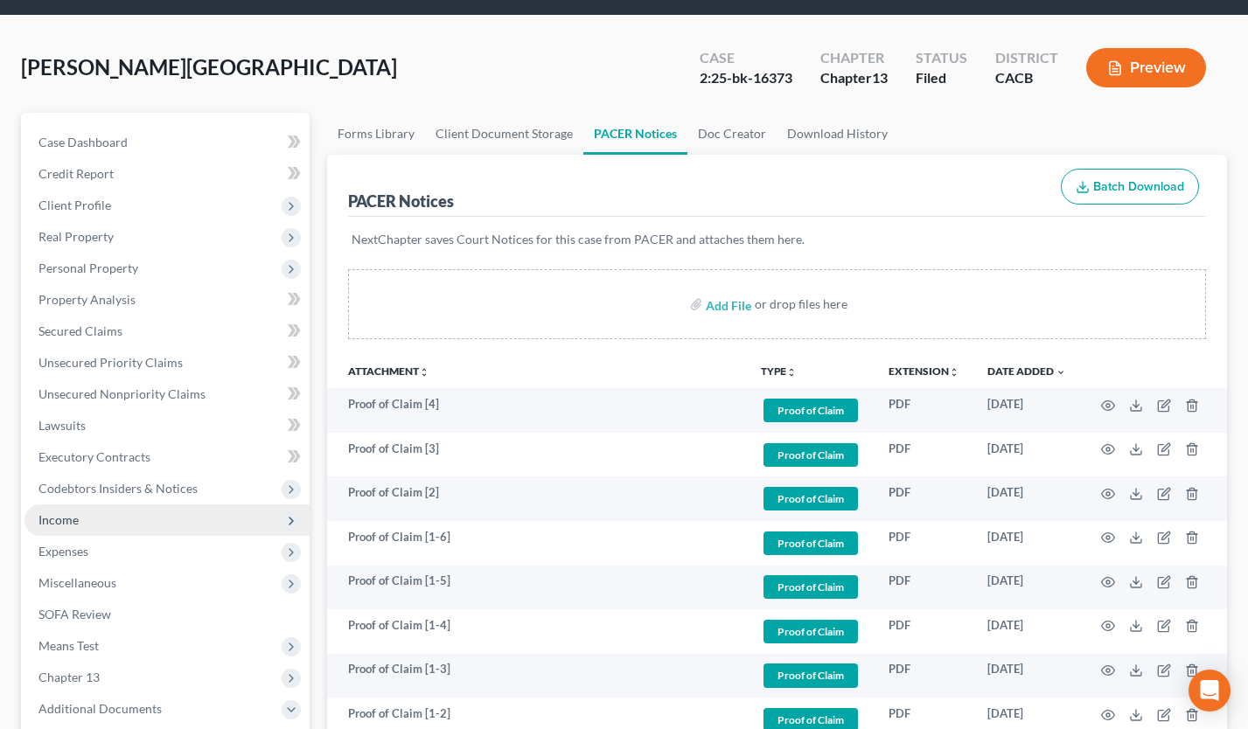
click at [120, 525] on span "Income" at bounding box center [166, 519] width 285 height 31
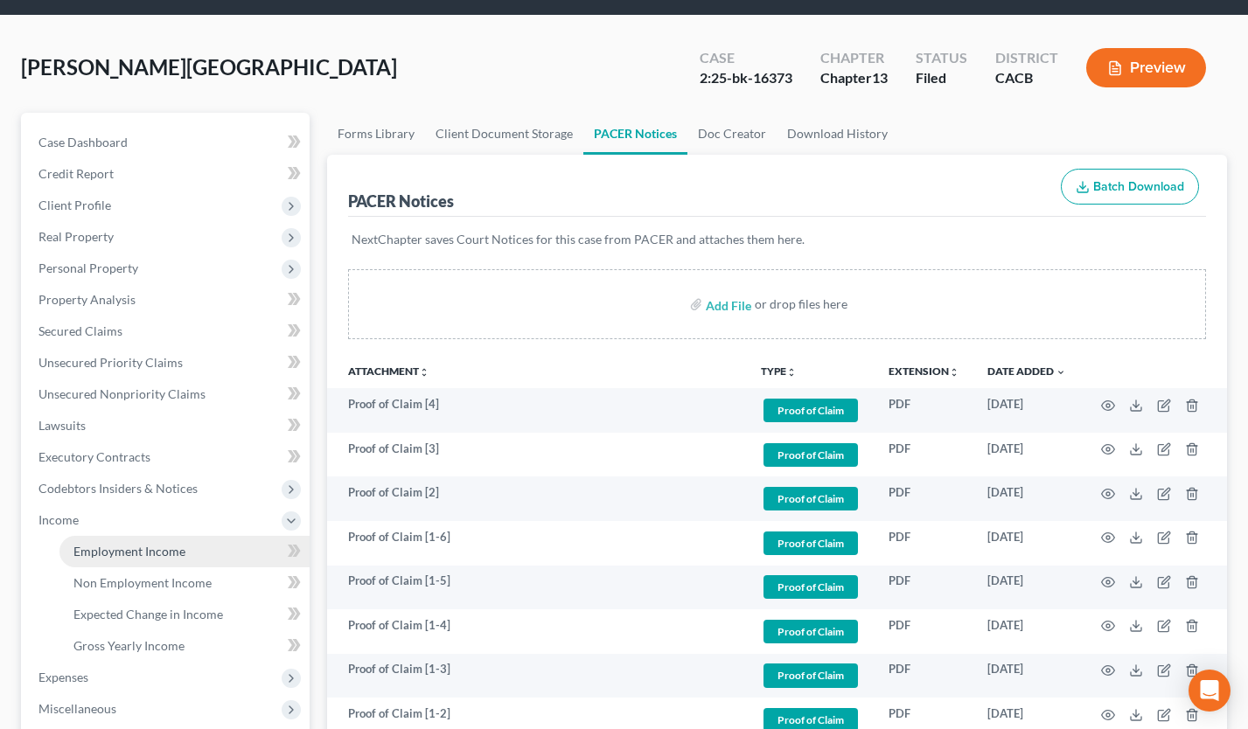
click at [132, 553] on span "Employment Income" at bounding box center [129, 551] width 112 height 15
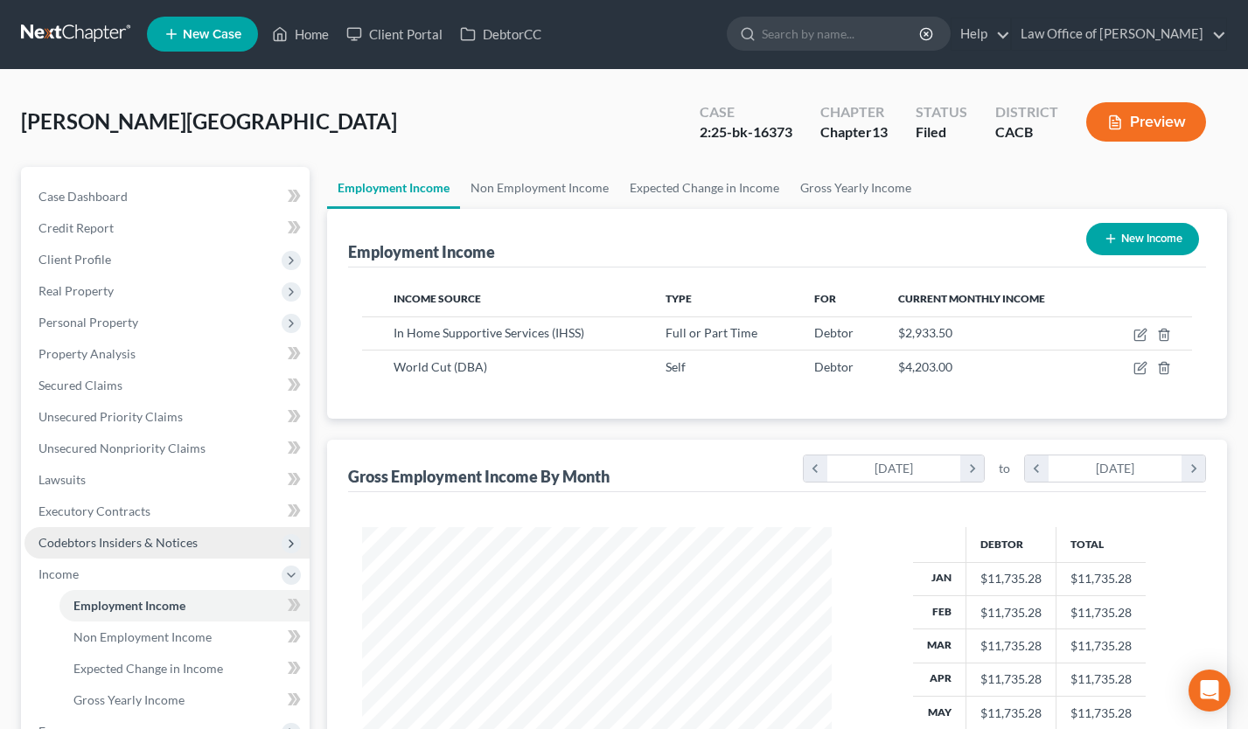
scroll to position [356, 0]
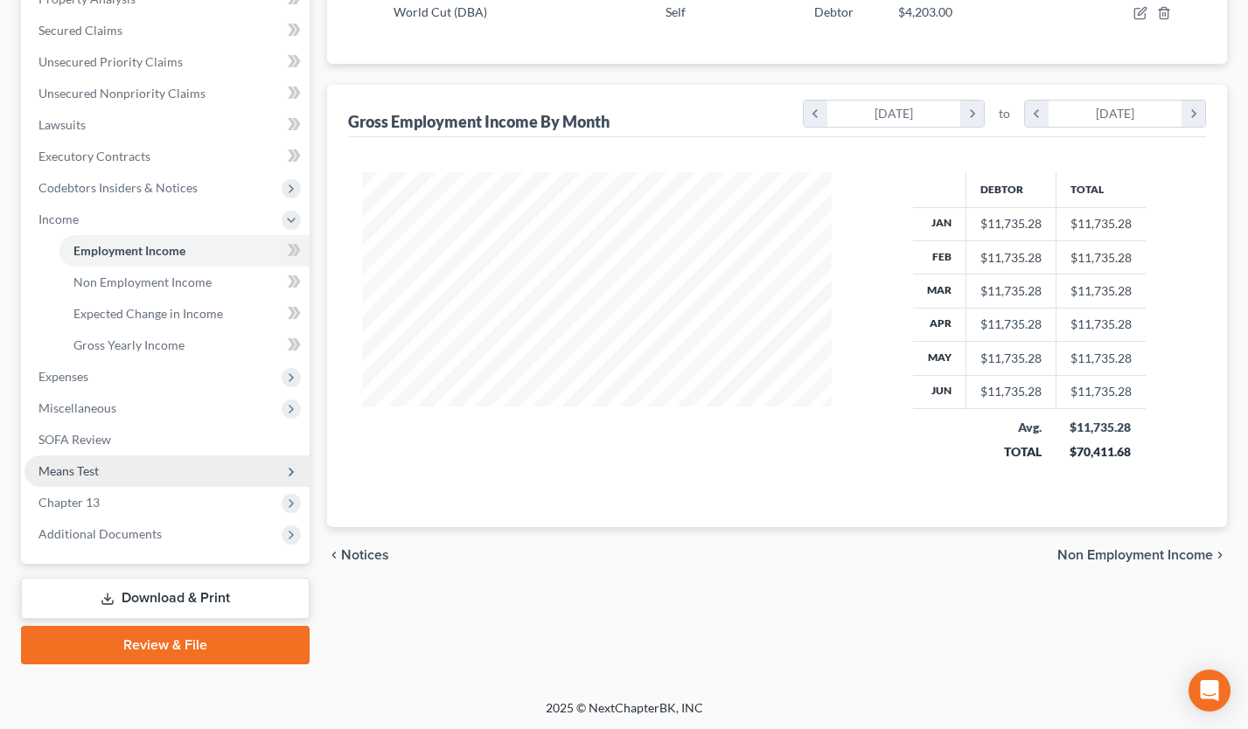
click at [149, 463] on span "Means Test" at bounding box center [166, 470] width 285 height 31
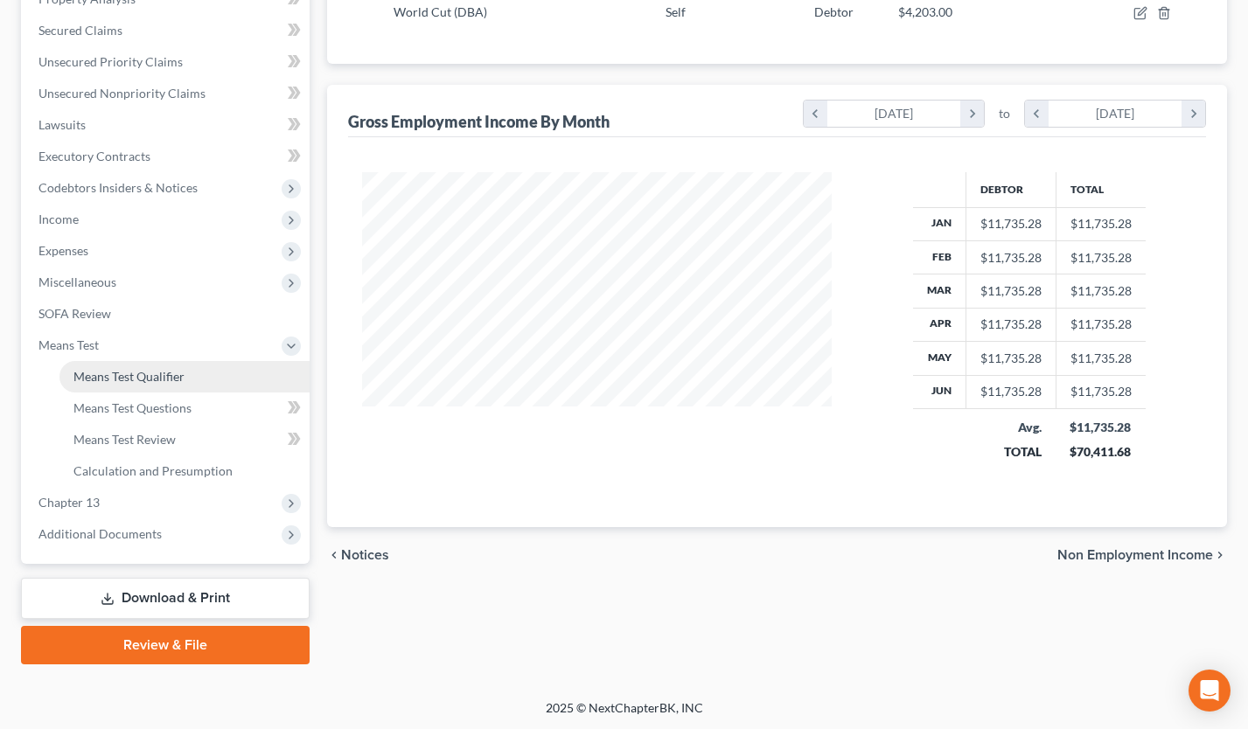
click at [170, 376] on span "Means Test Qualifier" at bounding box center [128, 376] width 111 height 15
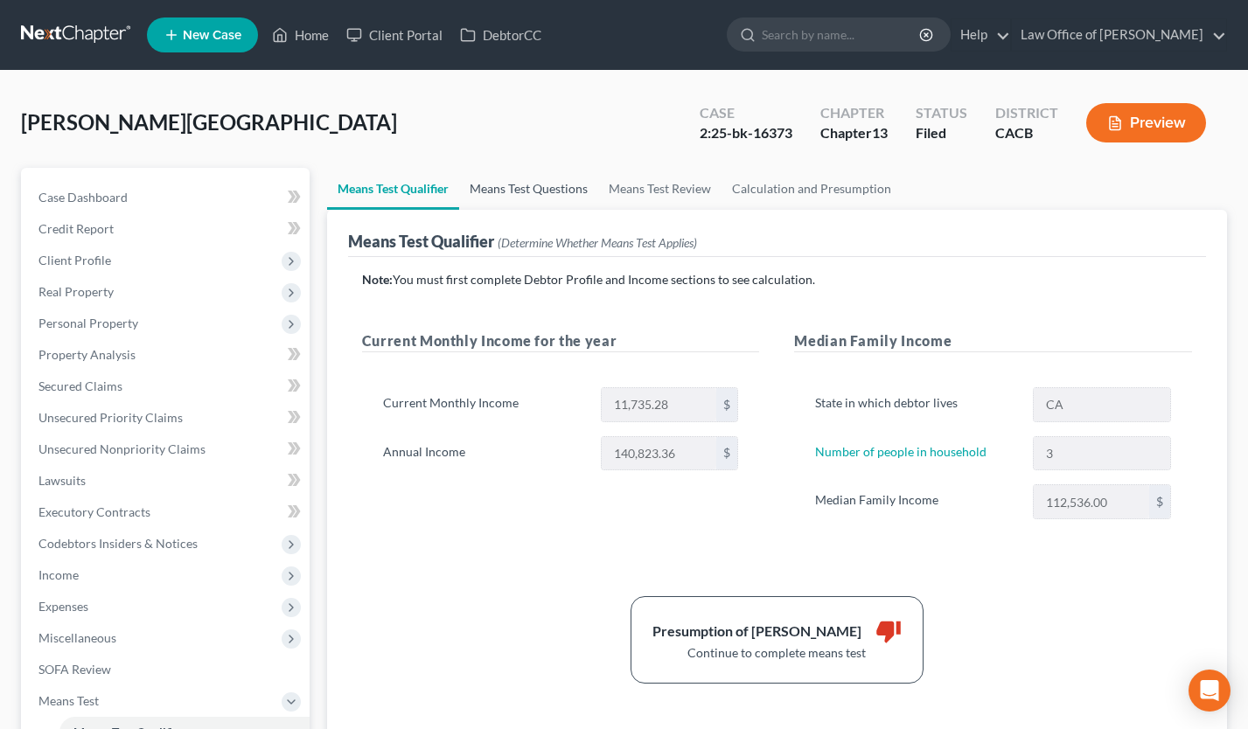
click at [539, 190] on link "Means Test Questions" at bounding box center [528, 189] width 139 height 42
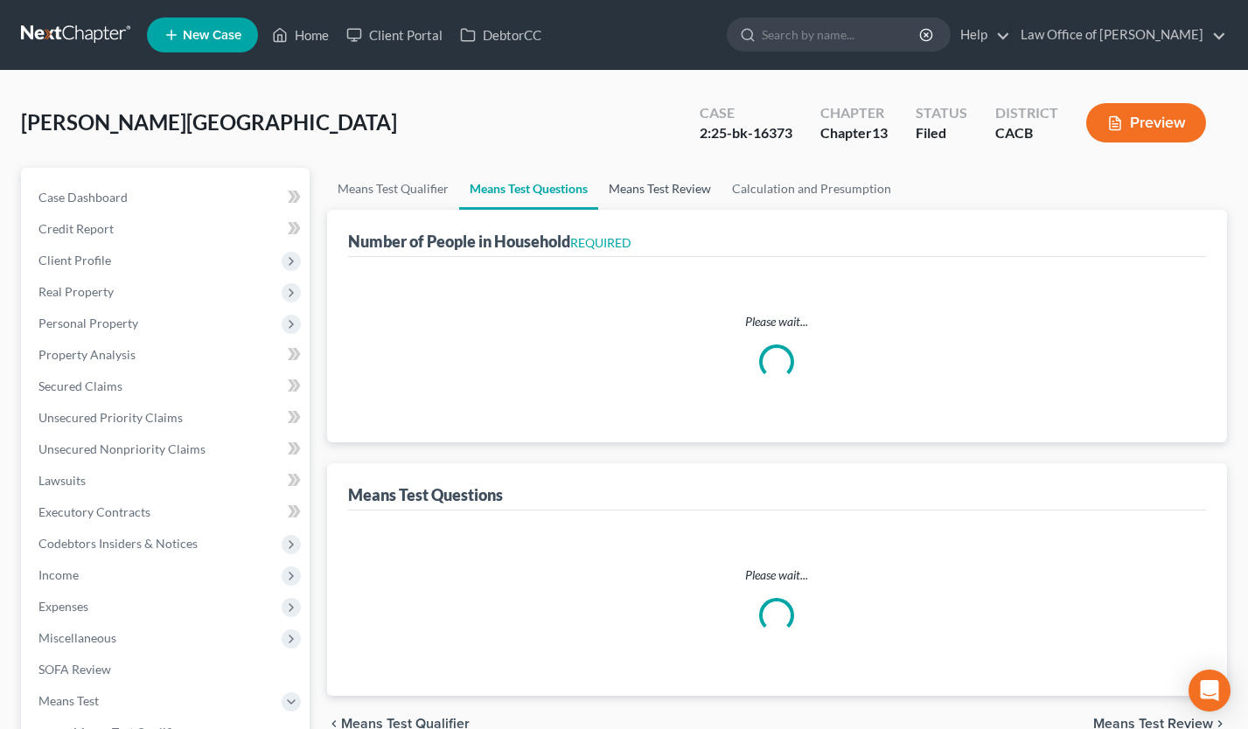
select select "0"
select select "60"
select select "0"
select select "3"
select select "1"
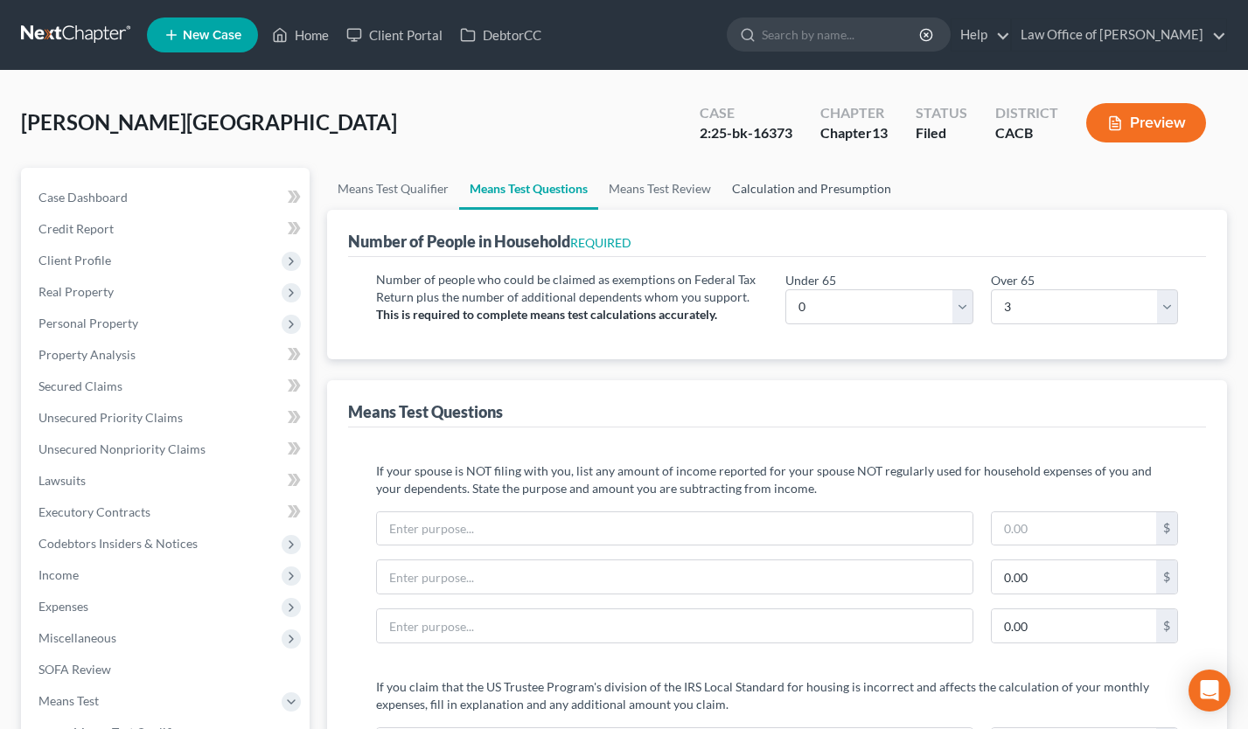
click at [818, 175] on link "Calculation and Presumption" at bounding box center [811, 189] width 180 height 42
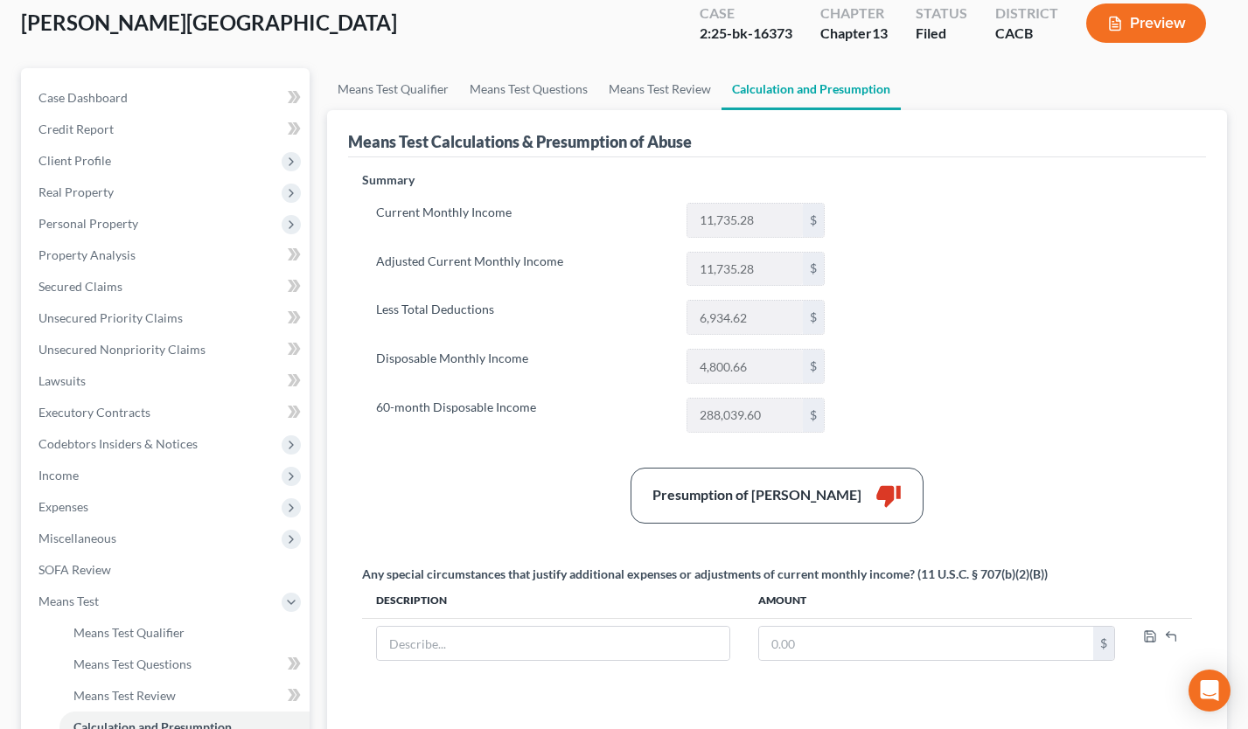
scroll to position [105, 0]
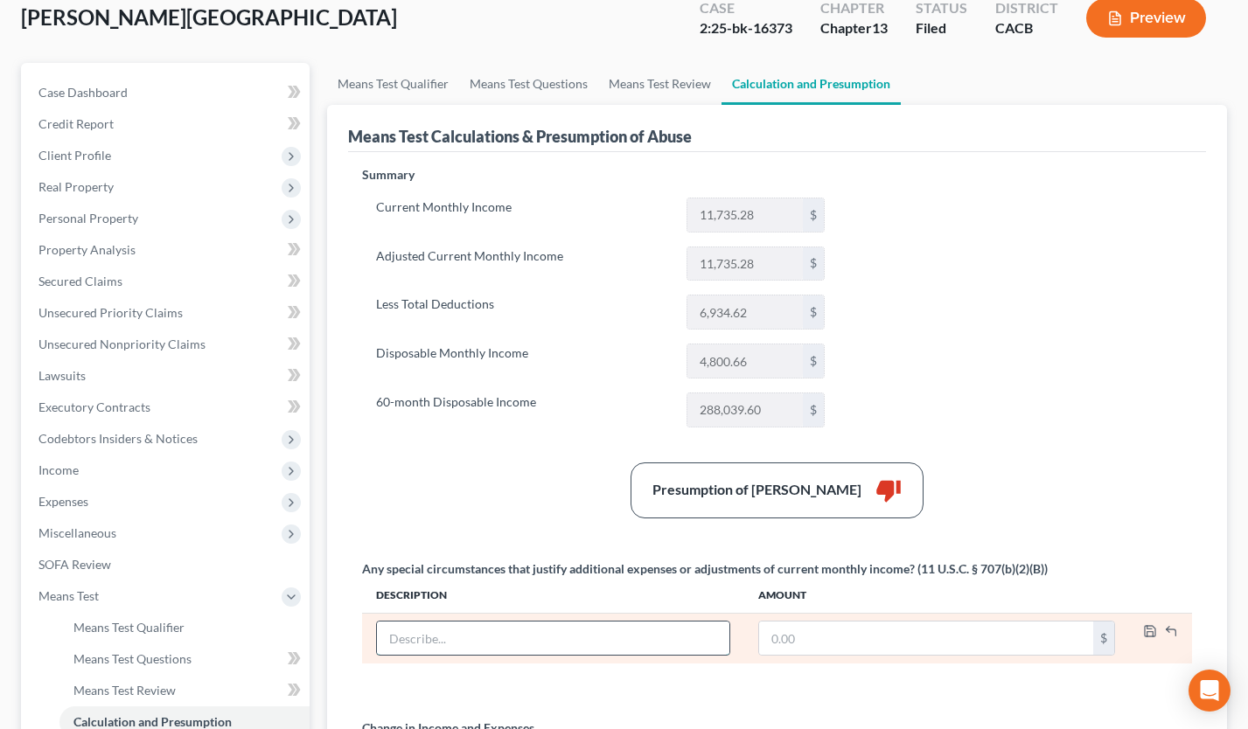
click at [615, 632] on input "text" at bounding box center [553, 638] width 352 height 33
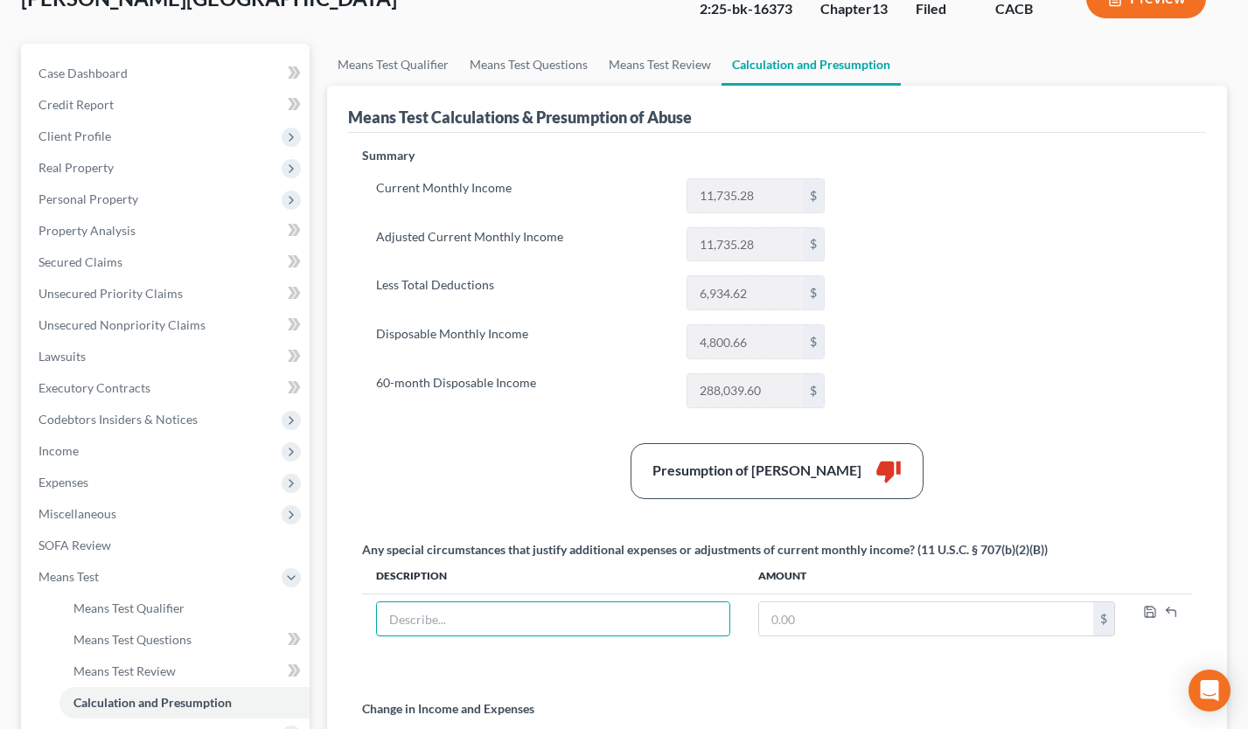
scroll to position [78, 0]
